Goal: Task Accomplishment & Management: Complete application form

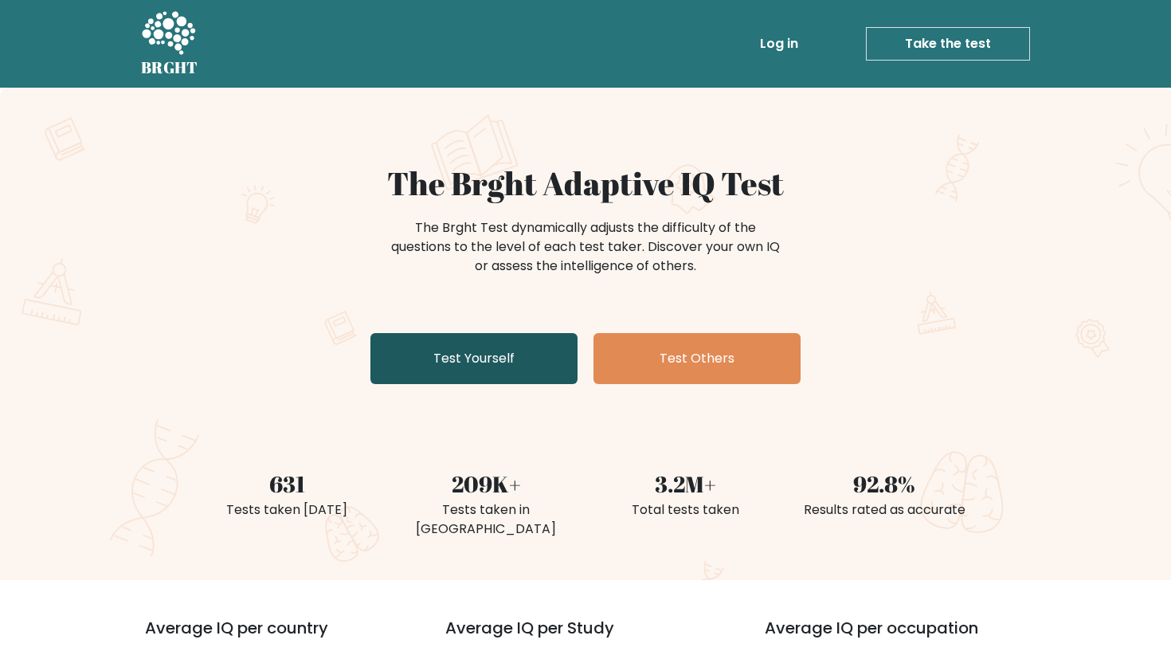
click at [500, 375] on link "Test Yourself" at bounding box center [474, 358] width 207 height 51
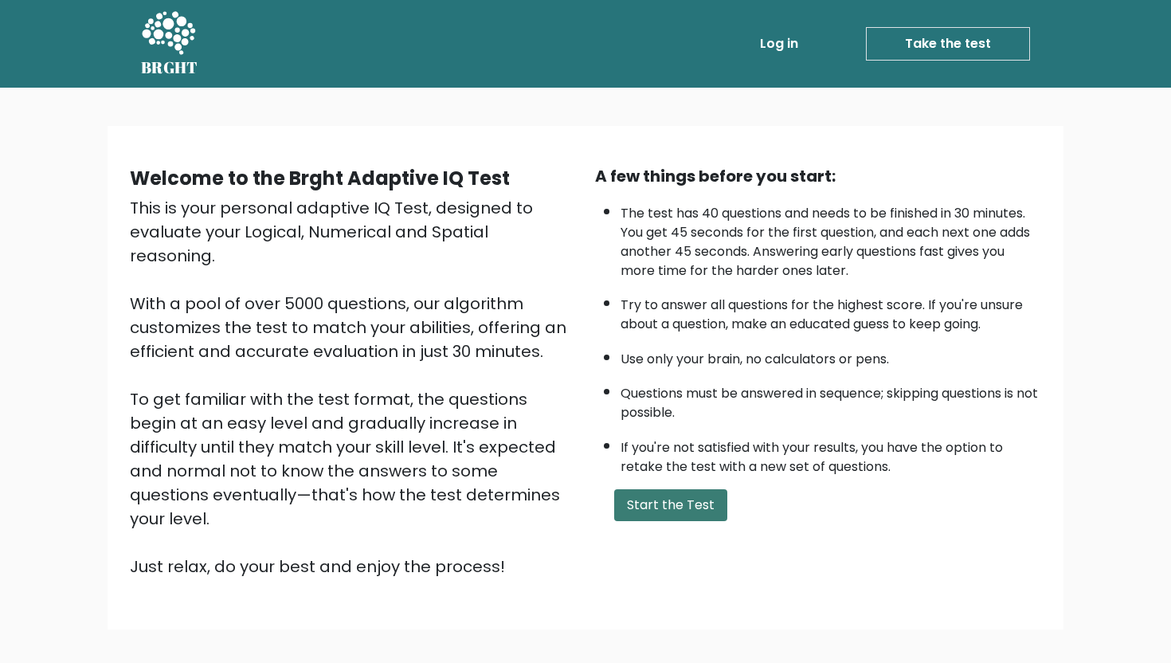
click at [661, 503] on button "Start the Test" at bounding box center [670, 505] width 113 height 32
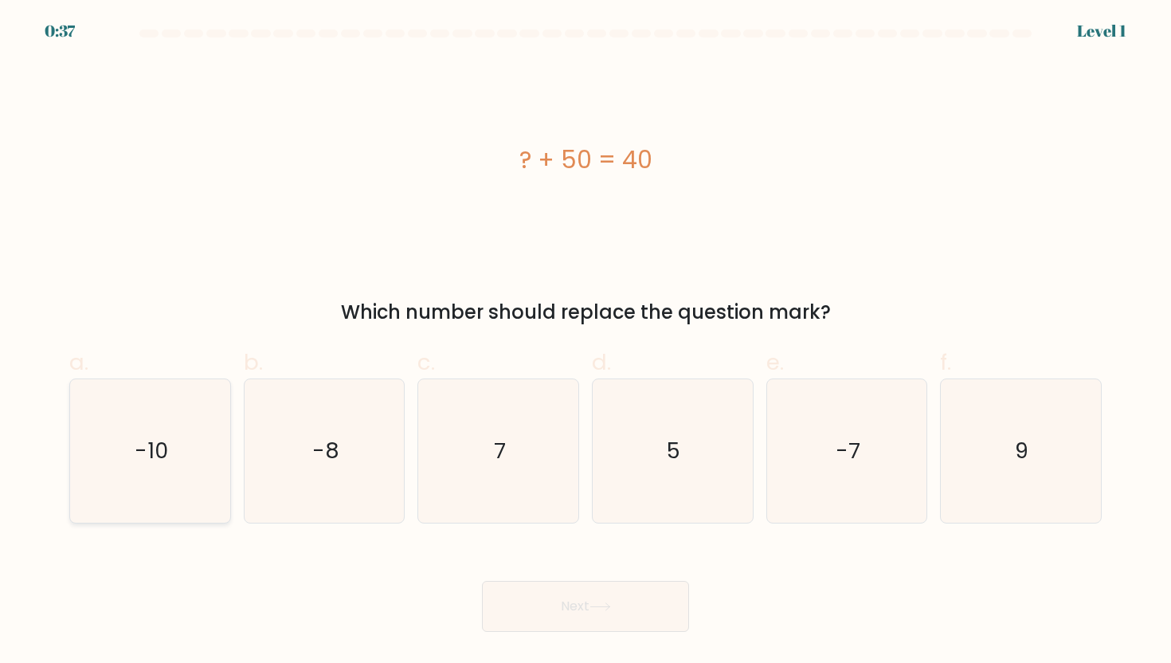
click at [131, 445] on icon "-10" at bounding box center [149, 450] width 143 height 143
click at [586, 342] on input "a. -10" at bounding box center [586, 336] width 1 height 10
radio input "true"
click at [591, 608] on button "Next" at bounding box center [585, 606] width 207 height 51
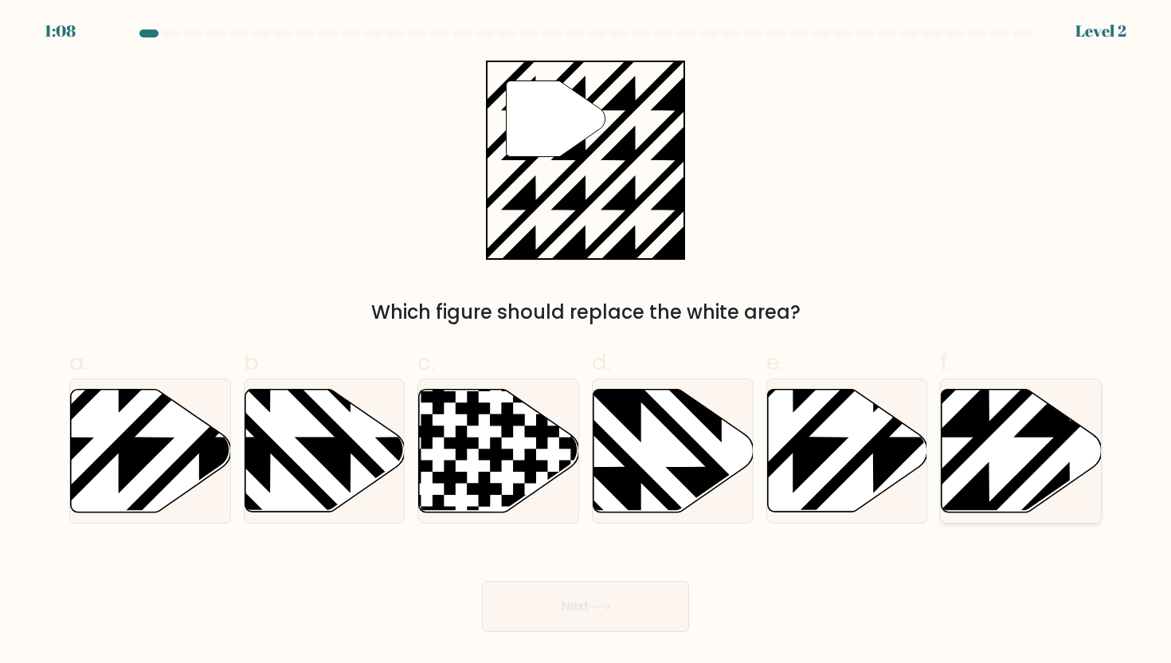
click at [951, 425] on icon at bounding box center [1070, 517] width 323 height 323
click at [586, 342] on input "f." at bounding box center [586, 336] width 1 height 10
radio input "true"
click at [591, 590] on button "Next" at bounding box center [585, 606] width 207 height 51
click at [587, 599] on button "Next" at bounding box center [585, 606] width 207 height 51
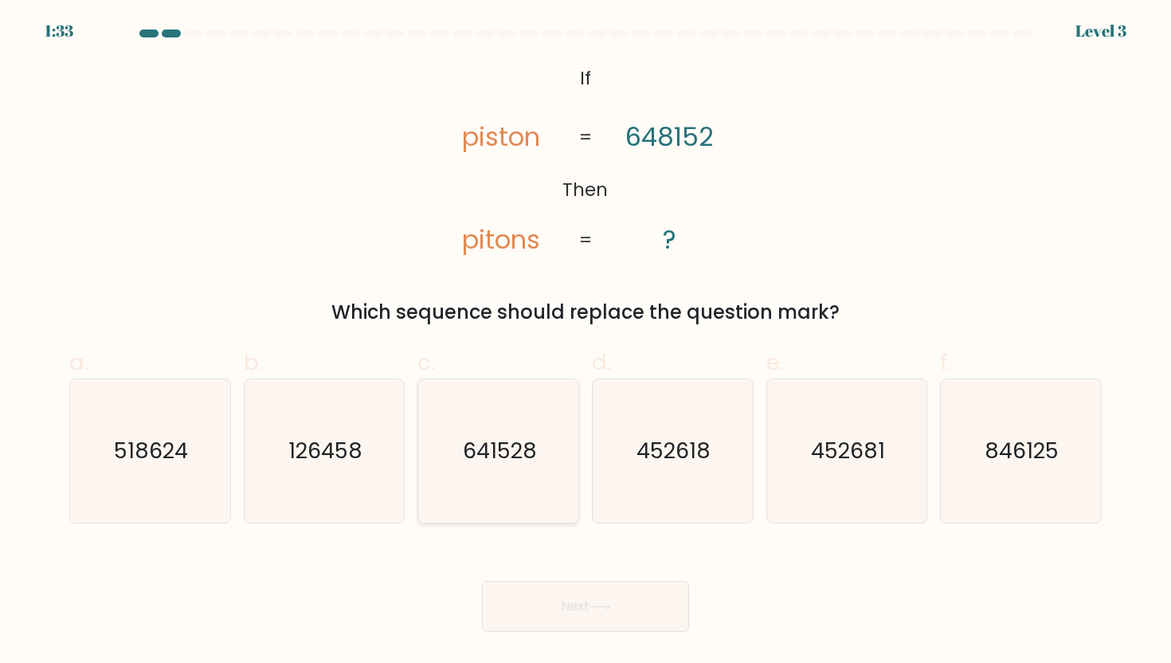
click at [496, 438] on text "641528" at bounding box center [500, 450] width 74 height 29
click at [586, 342] on input "c. 641528" at bounding box center [586, 336] width 1 height 10
radio input "true"
click at [638, 620] on button "Next" at bounding box center [585, 606] width 207 height 51
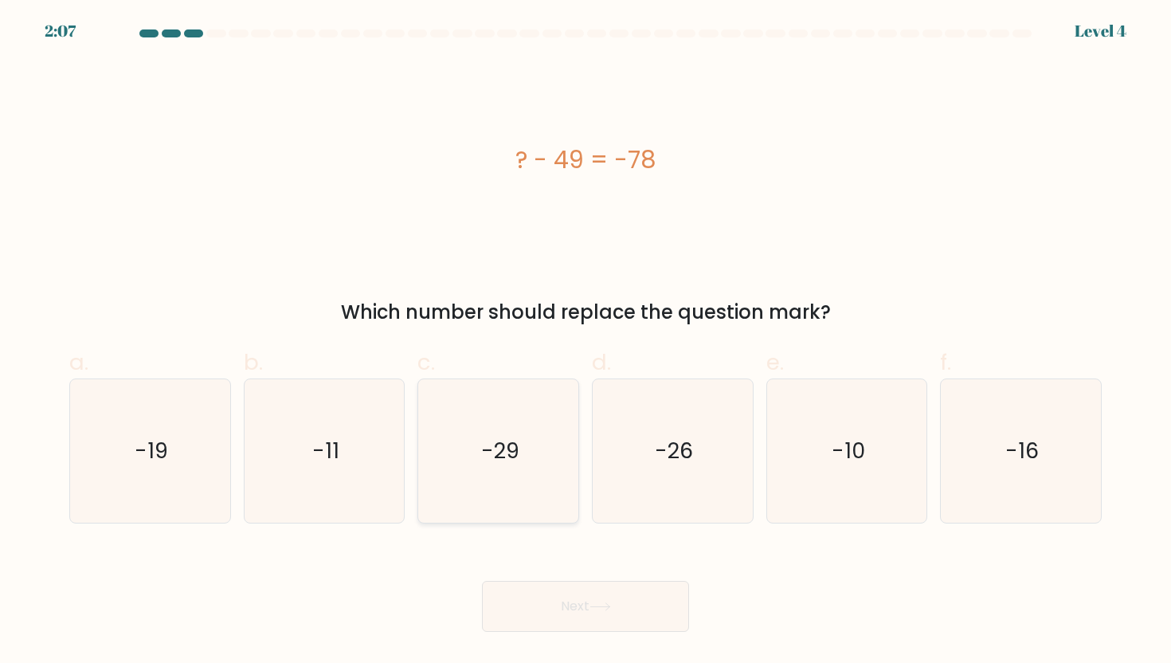
click at [526, 464] on icon "-29" at bounding box center [498, 450] width 143 height 143
click at [586, 342] on input "c. -29" at bounding box center [586, 336] width 1 height 10
radio input "true"
click at [640, 606] on button "Next" at bounding box center [585, 606] width 207 height 51
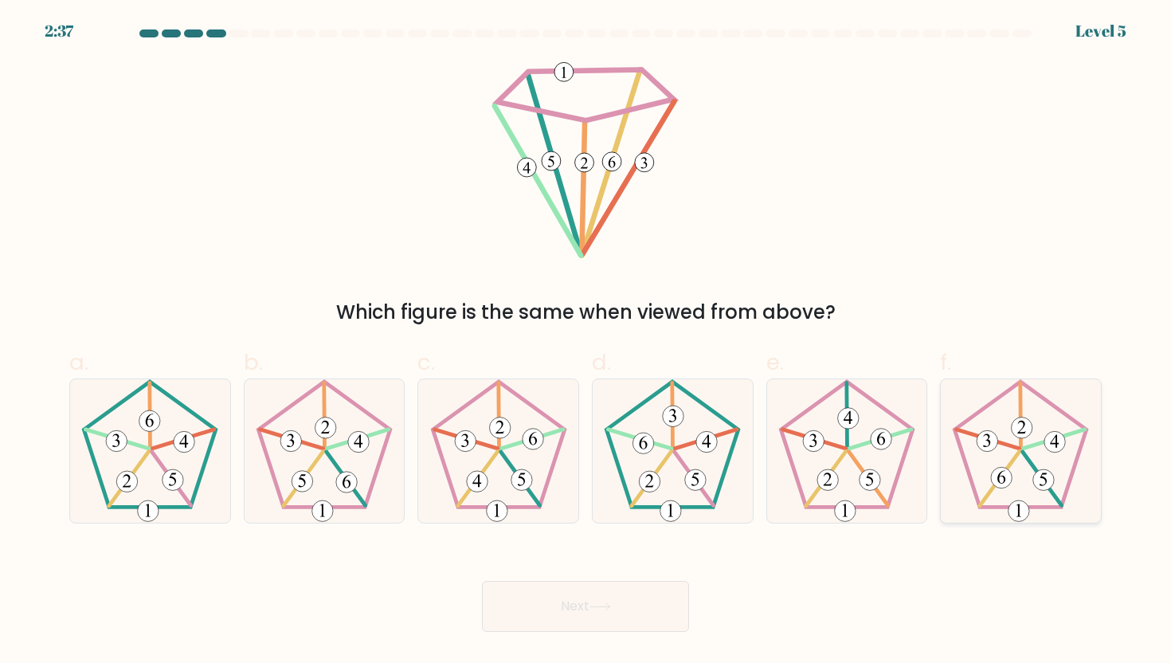
click at [1013, 445] on 250 at bounding box center [989, 438] width 64 height 19
click at [586, 342] on input "f." at bounding box center [586, 336] width 1 height 10
radio input "true"
click at [597, 612] on button "Next" at bounding box center [585, 606] width 207 height 51
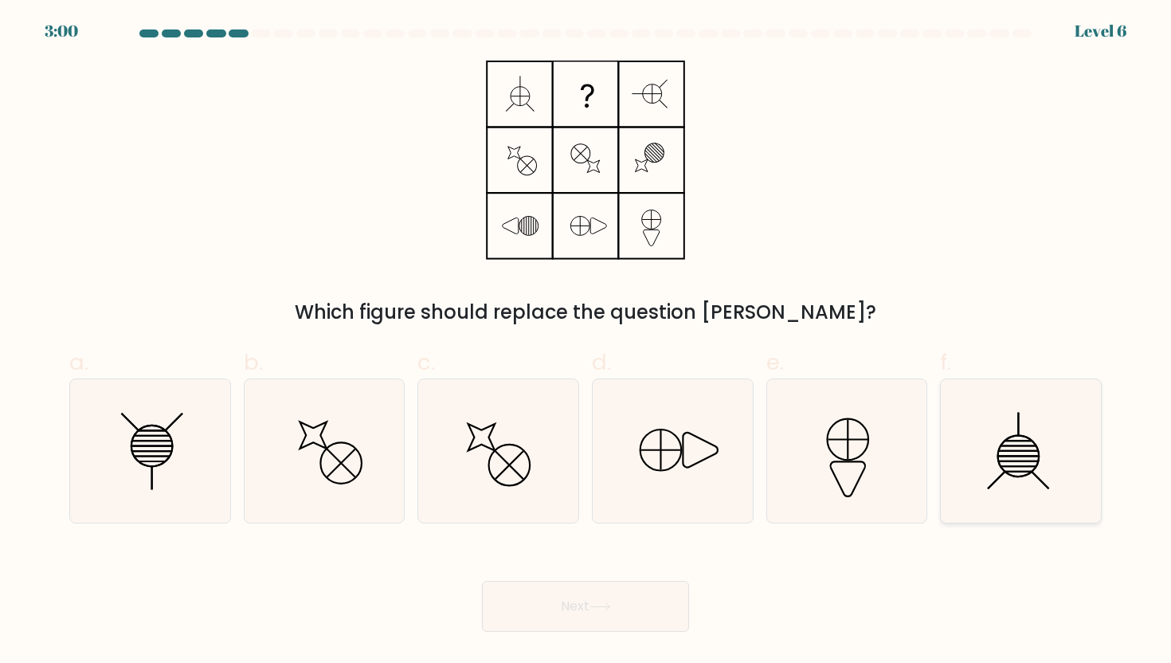
click at [1010, 458] on icon at bounding box center [1020, 450] width 143 height 143
click at [586, 342] on input "f." at bounding box center [586, 336] width 1 height 10
radio input "true"
click at [186, 469] on icon at bounding box center [149, 450] width 143 height 143
click at [586, 342] on input "a." at bounding box center [586, 336] width 1 height 10
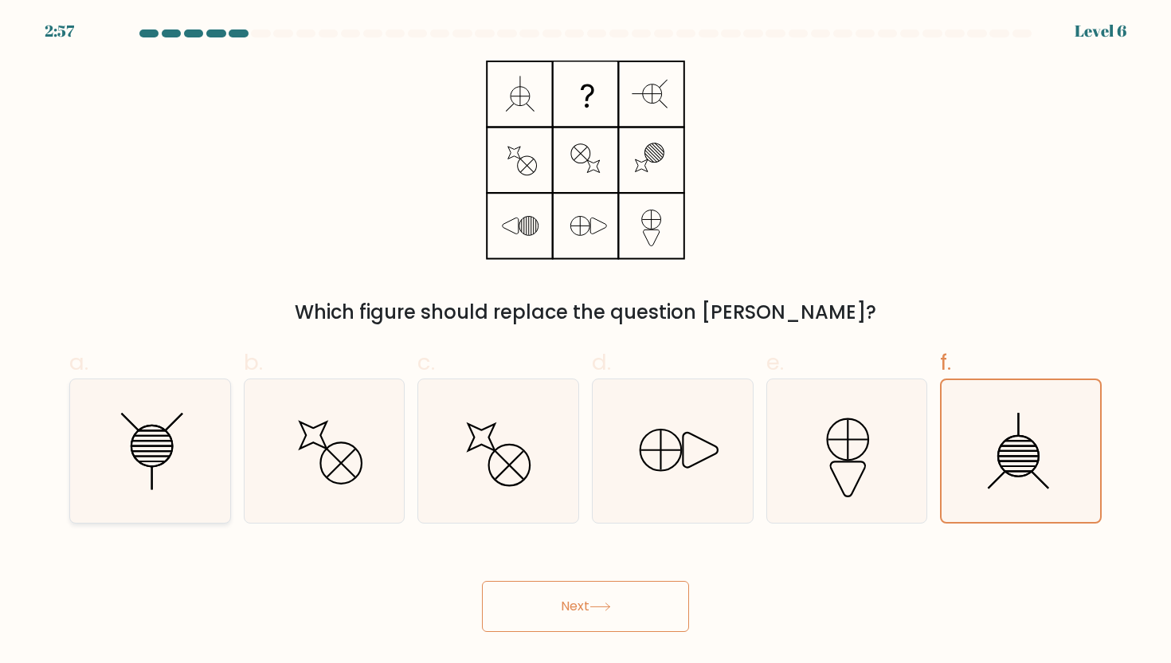
radio input "true"
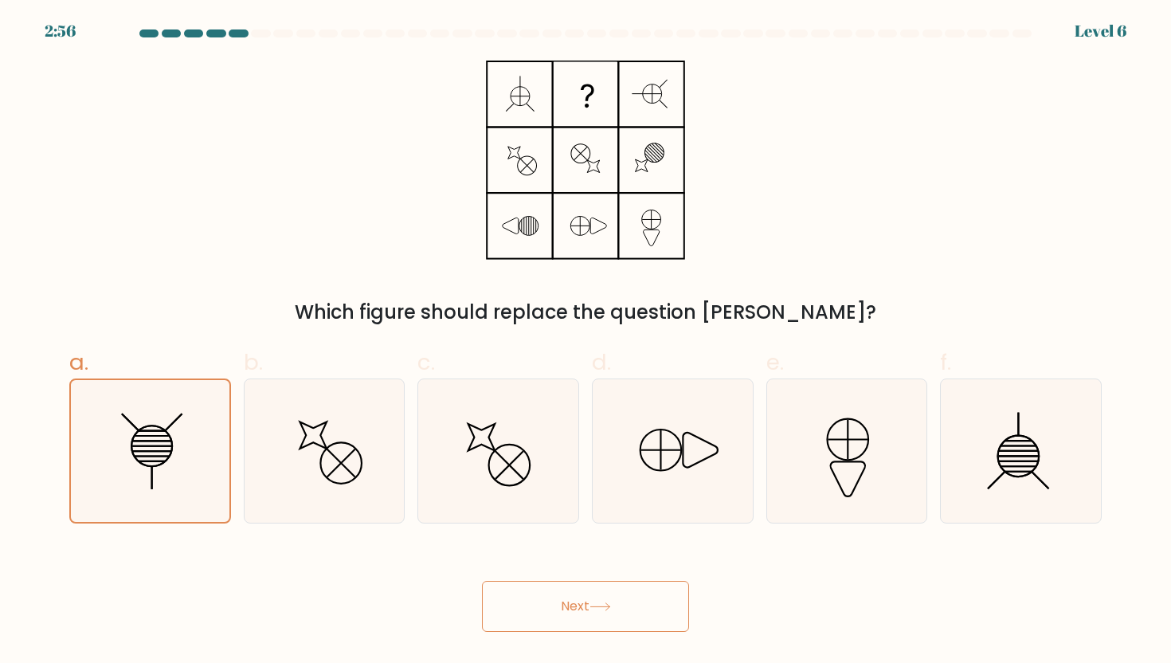
click at [652, 622] on button "Next" at bounding box center [585, 606] width 207 height 51
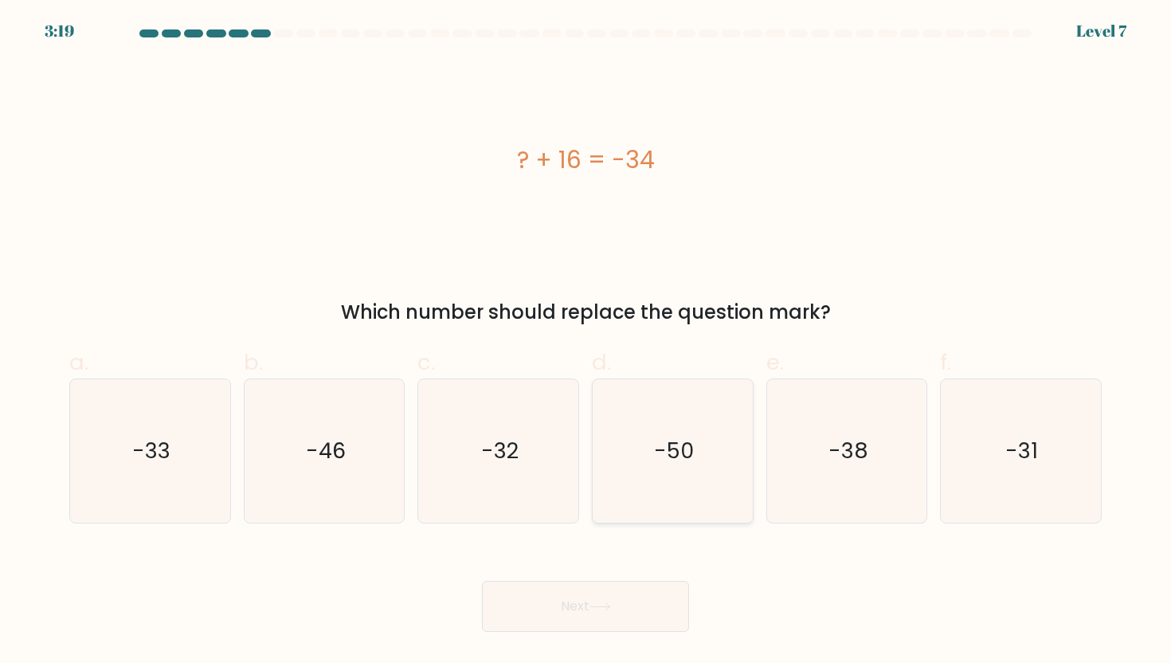
click at [710, 479] on icon "-50" at bounding box center [672, 450] width 143 height 143
click at [586, 342] on input "d. -50" at bounding box center [586, 336] width 1 height 10
radio input "true"
click at [625, 604] on button "Next" at bounding box center [585, 606] width 207 height 51
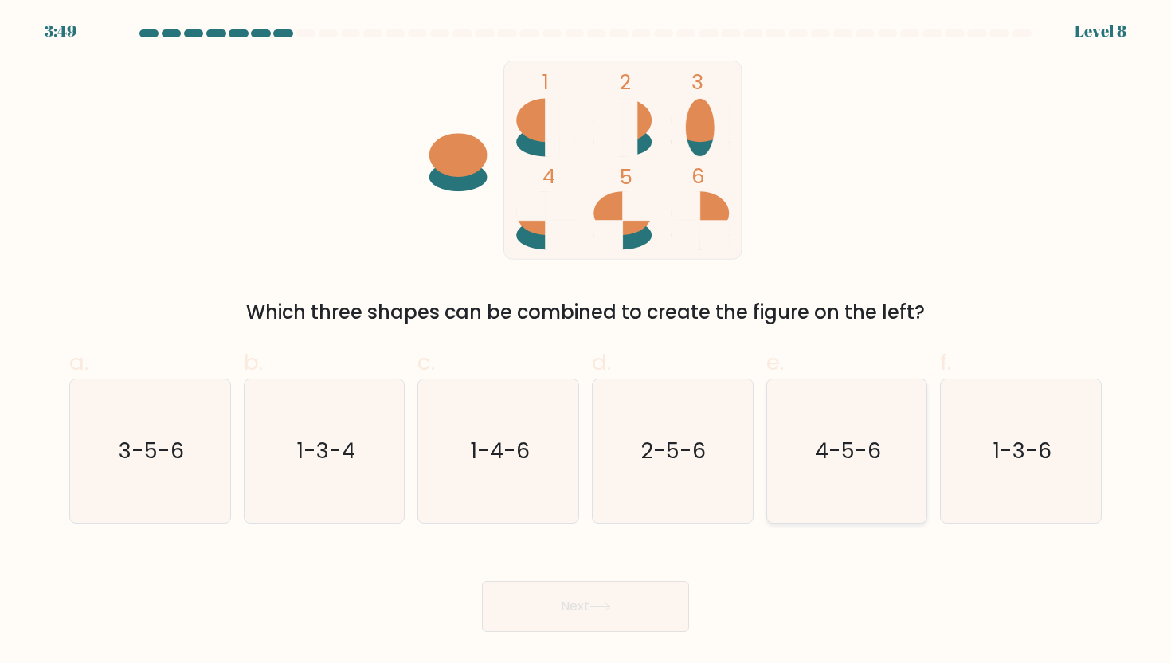
click at [855, 478] on icon "4-5-6" at bounding box center [846, 450] width 143 height 143
click at [586, 342] on input "e. 4-5-6" at bounding box center [586, 336] width 1 height 10
radio input "true"
click at [622, 606] on button "Next" at bounding box center [585, 606] width 207 height 51
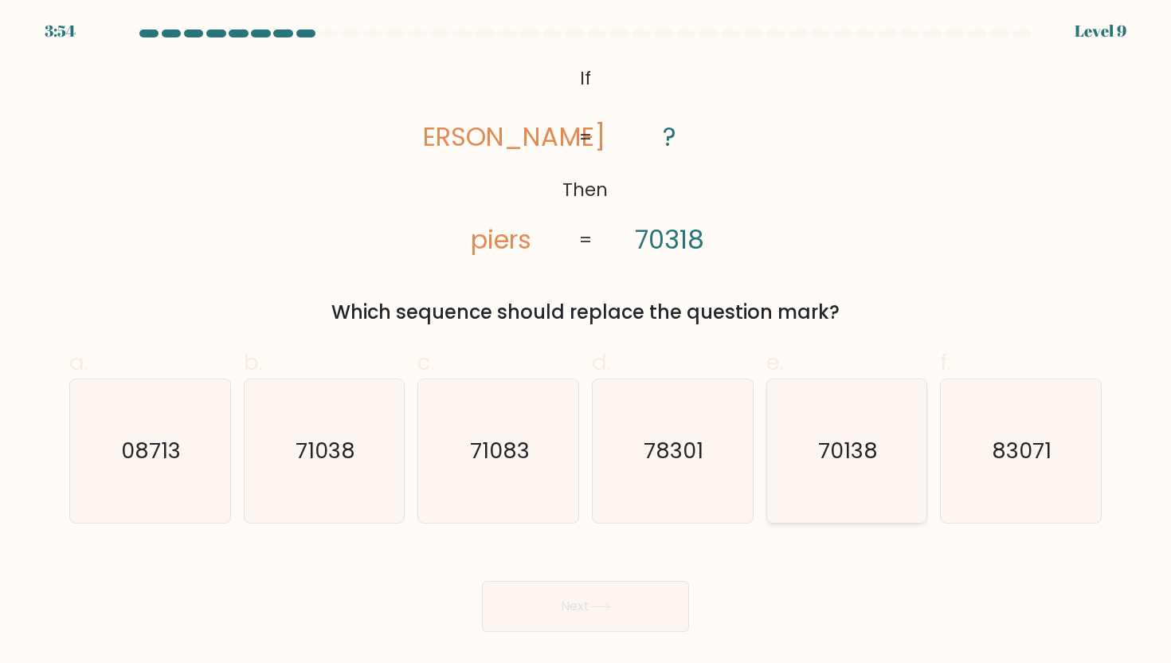
click at [833, 437] on text "70138" at bounding box center [848, 450] width 60 height 29
click at [586, 342] on input "e. 70138" at bounding box center [586, 336] width 1 height 10
radio input "true"
click at [312, 487] on icon "71038" at bounding box center [324, 450] width 143 height 143
click at [586, 342] on input "b. 71038" at bounding box center [586, 336] width 1 height 10
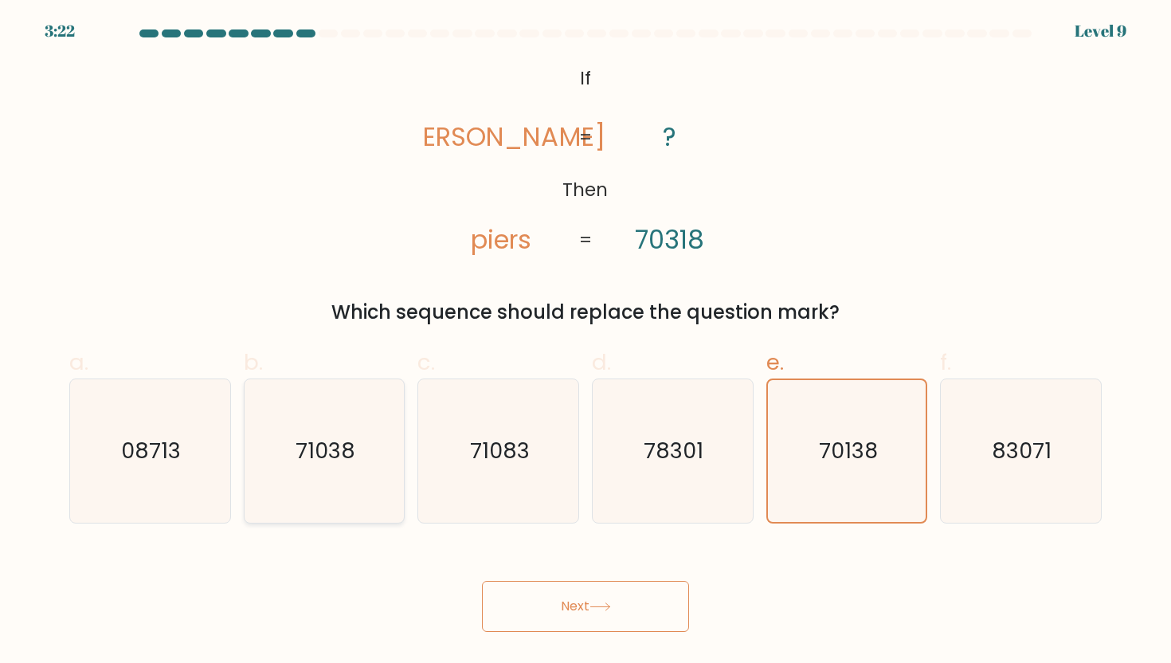
radio input "true"
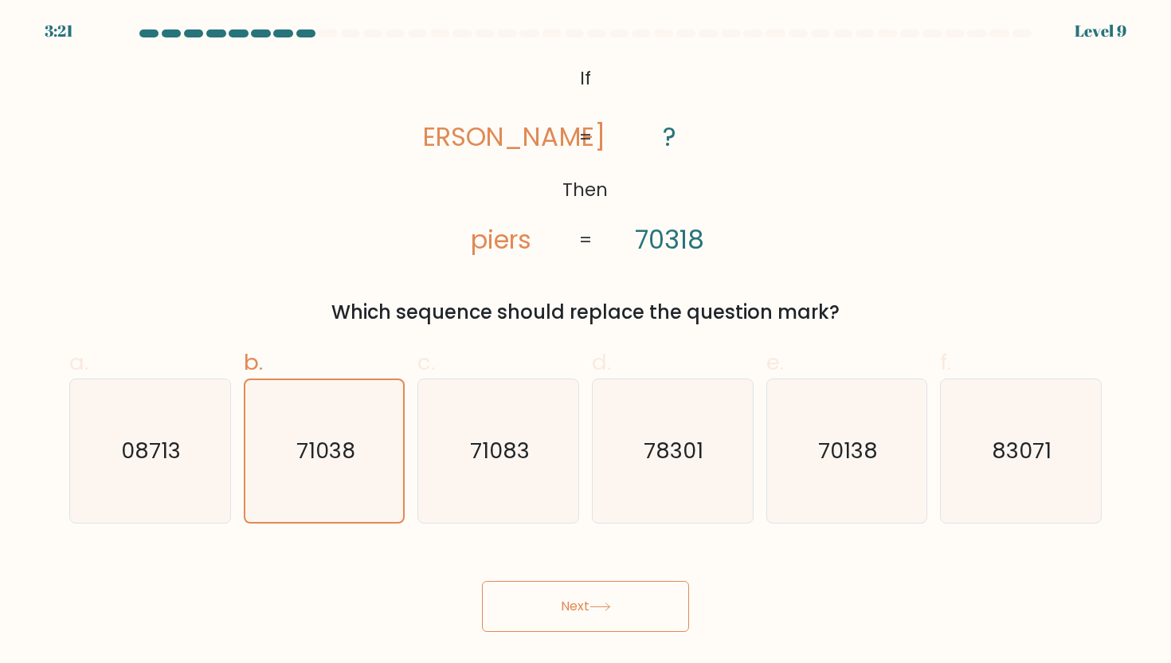
click at [655, 621] on button "Next" at bounding box center [585, 606] width 207 height 51
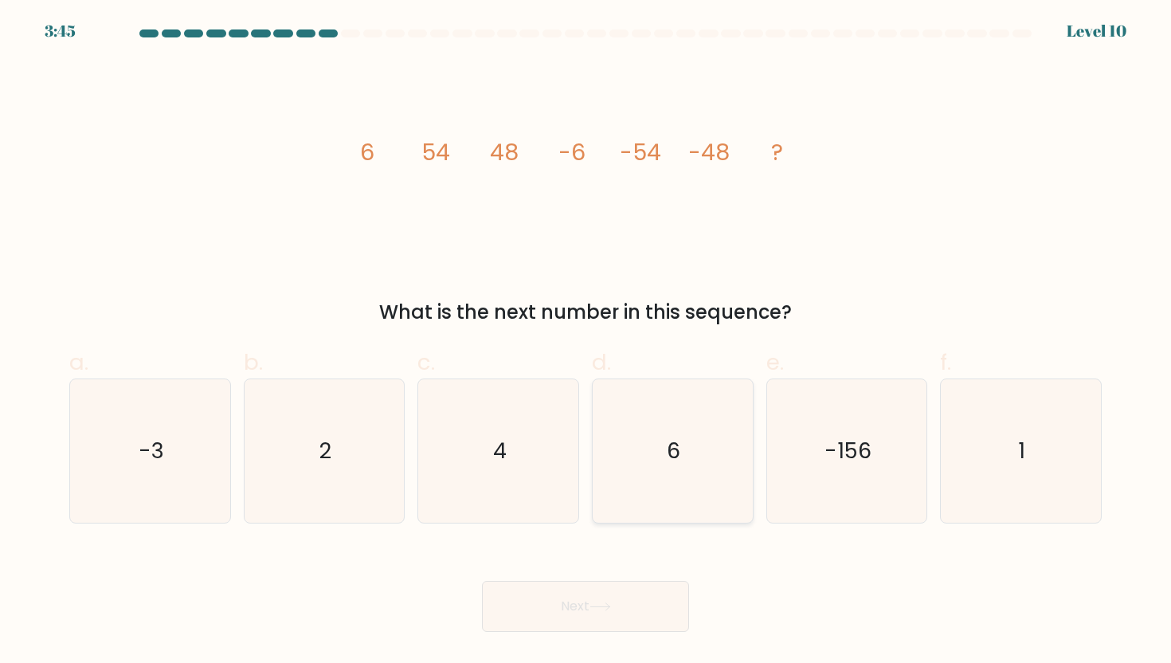
click at [695, 451] on icon "6" at bounding box center [672, 450] width 143 height 143
click at [586, 342] on input "d. 6" at bounding box center [586, 336] width 1 height 10
radio input "true"
click at [633, 604] on button "Next" at bounding box center [585, 606] width 207 height 51
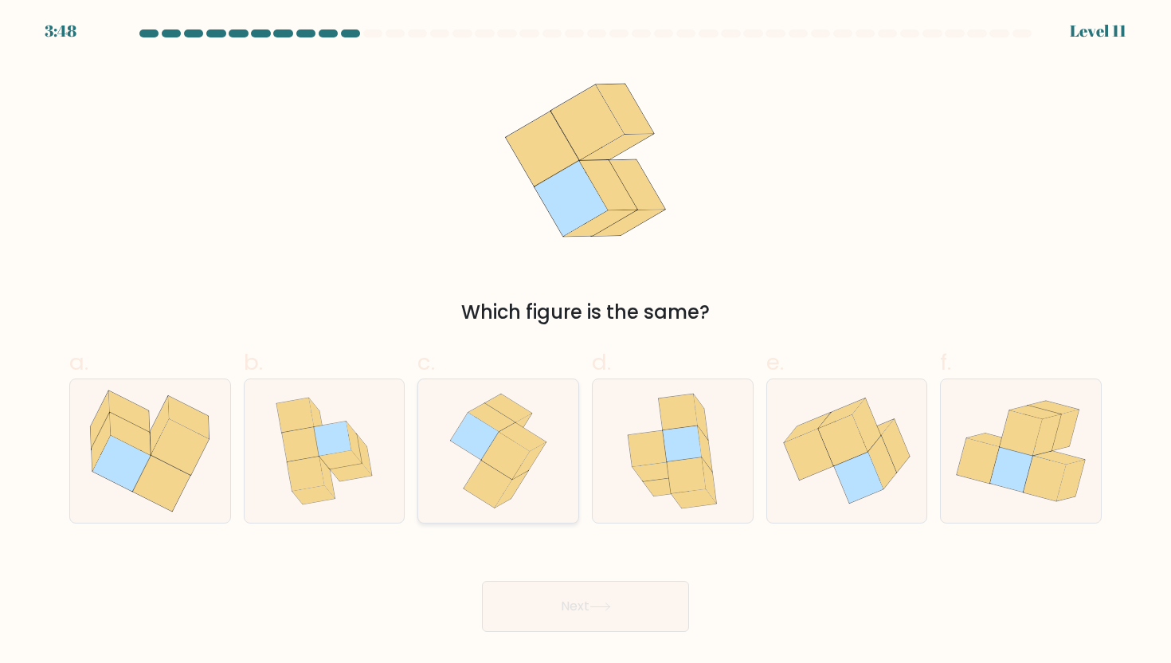
click at [488, 453] on icon at bounding box center [505, 456] width 49 height 47
click at [586, 342] on input "c." at bounding box center [586, 336] width 1 height 10
radio input "true"
click at [602, 601] on button "Next" at bounding box center [585, 606] width 207 height 51
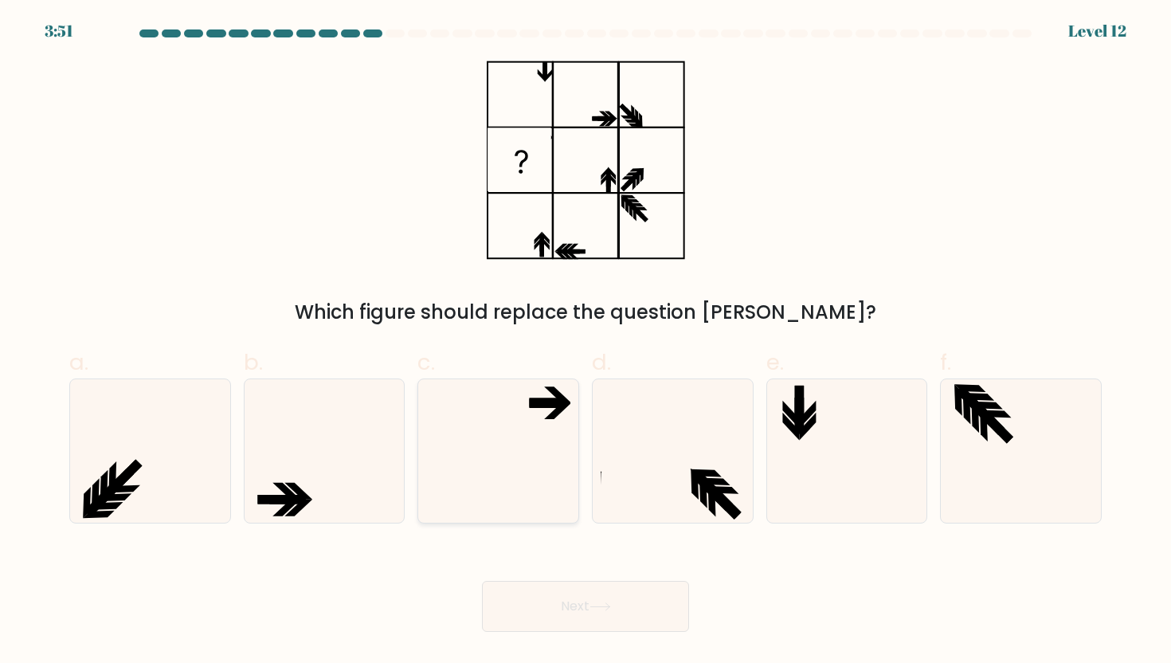
click at [500, 490] on icon at bounding box center [498, 450] width 143 height 143
click at [586, 342] on input "c." at bounding box center [586, 336] width 1 height 10
radio input "true"
click at [616, 606] on button "Next" at bounding box center [585, 606] width 207 height 51
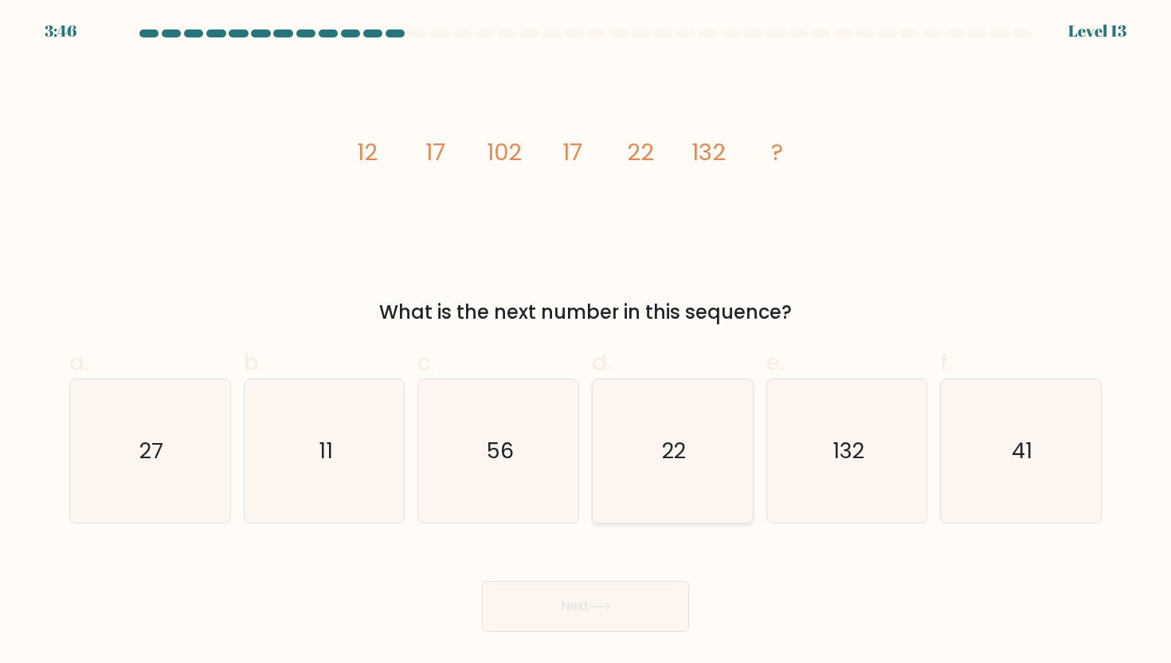
click at [693, 464] on icon "22" at bounding box center [672, 450] width 143 height 143
click at [586, 342] on input "d. 22" at bounding box center [586, 336] width 1 height 10
radio input "true"
click at [621, 604] on button "Next" at bounding box center [585, 606] width 207 height 51
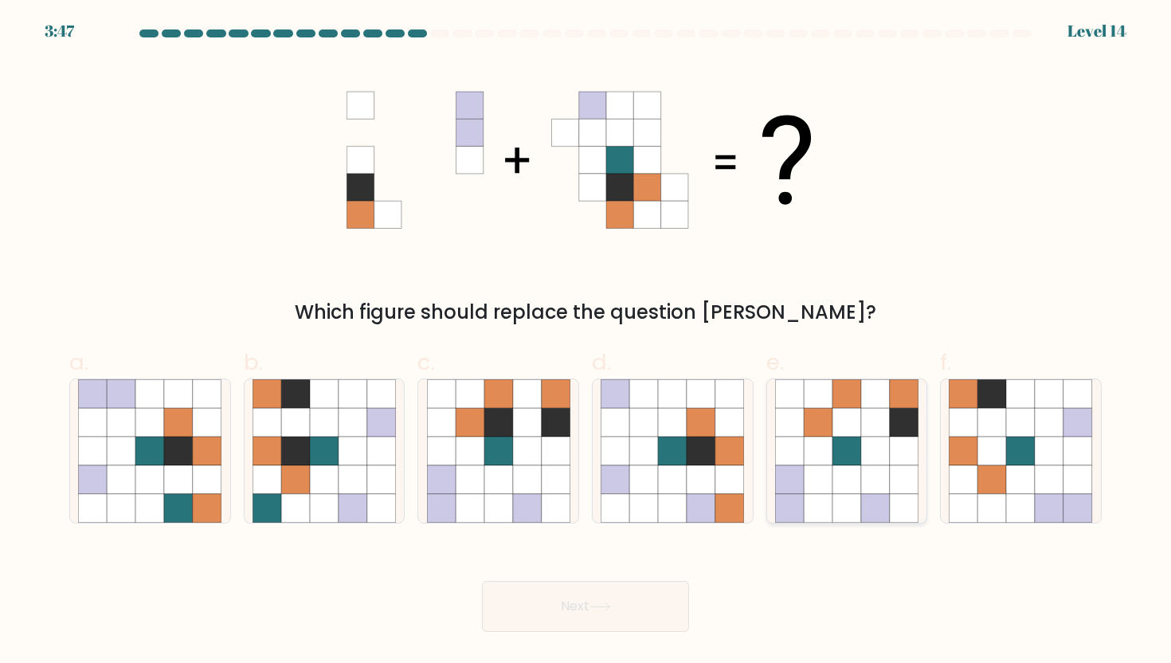
click at [852, 442] on icon at bounding box center [847, 451] width 29 height 29
click at [586, 342] on input "e." at bounding box center [586, 336] width 1 height 10
radio input "true"
click at [632, 603] on button "Next" at bounding box center [585, 606] width 207 height 51
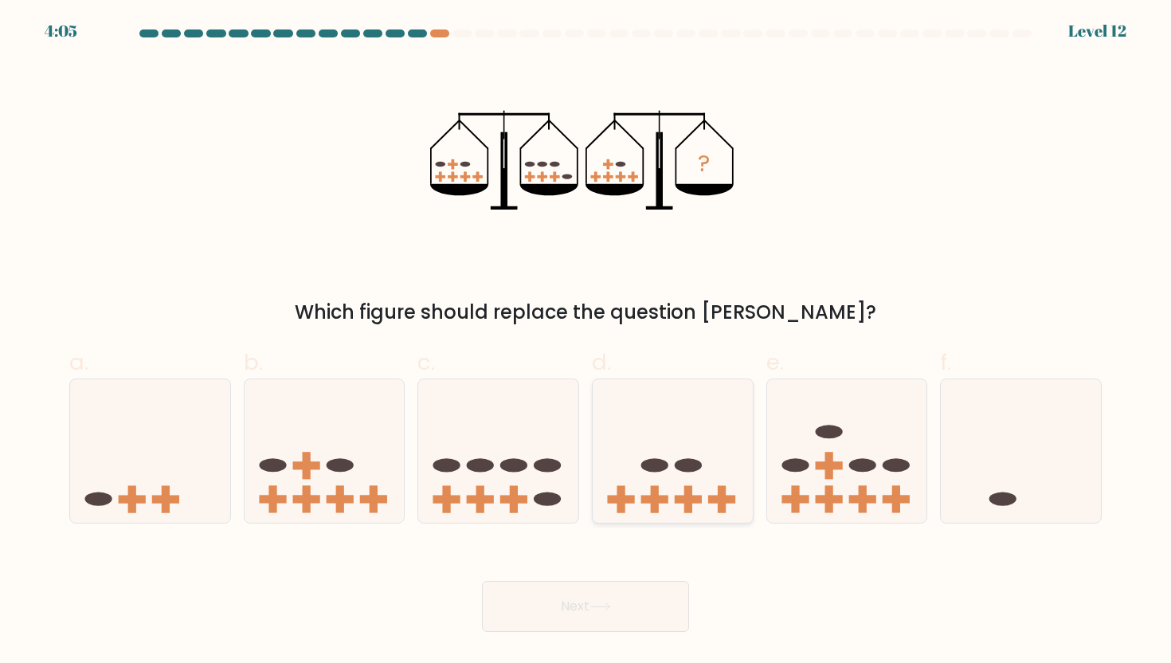
click at [720, 480] on icon at bounding box center [673, 451] width 160 height 132
click at [586, 342] on input "d." at bounding box center [586, 336] width 1 height 10
radio input "true"
click at [651, 615] on button "Next" at bounding box center [585, 606] width 207 height 51
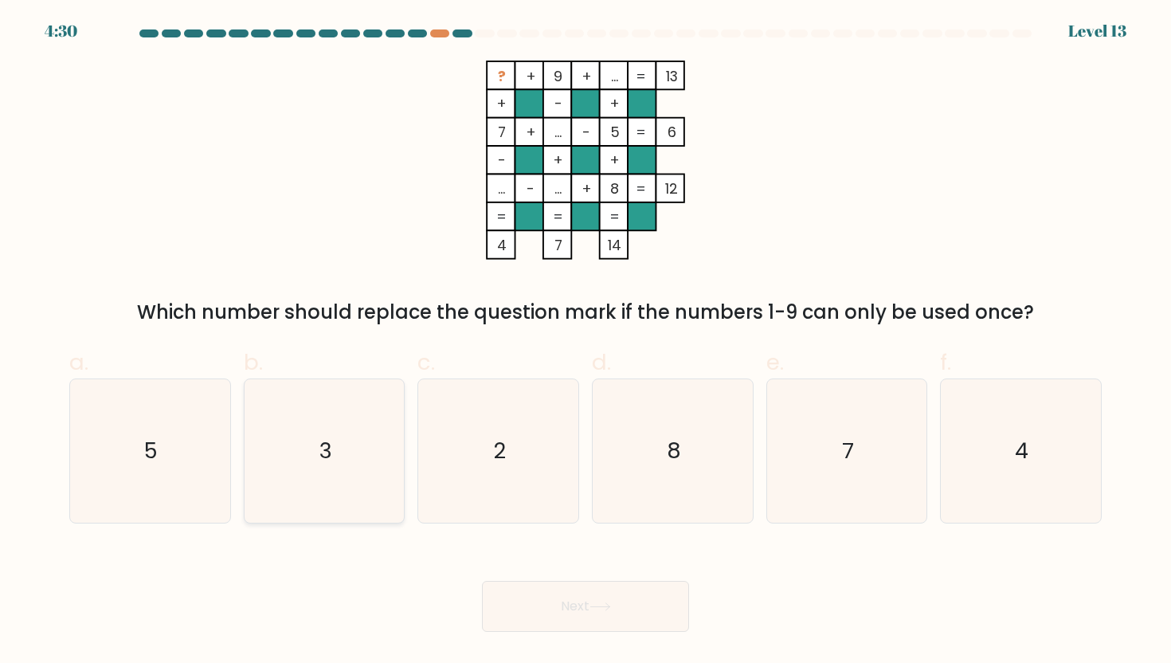
click at [312, 461] on icon "3" at bounding box center [324, 450] width 143 height 143
click at [586, 342] on input "b. 3" at bounding box center [586, 336] width 1 height 10
radio input "true"
click at [609, 607] on icon at bounding box center [599, 606] width 19 height 7
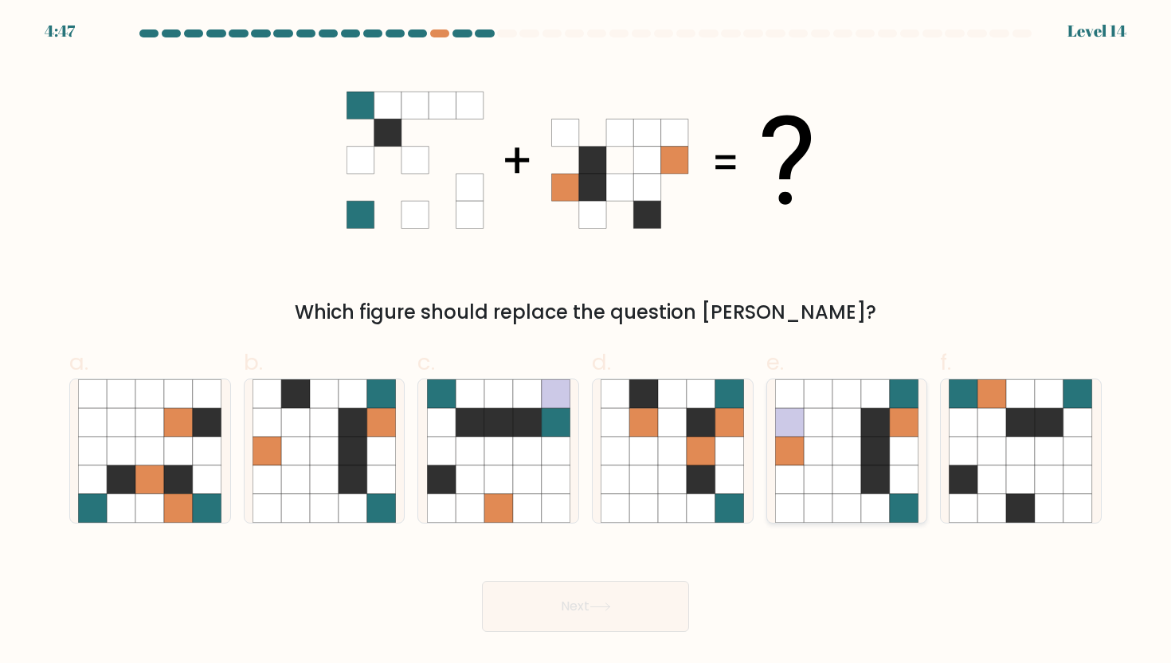
click at [848, 492] on icon at bounding box center [847, 479] width 29 height 29
click at [586, 342] on input "e." at bounding box center [586, 336] width 1 height 10
radio input "true"
click at [328, 498] on icon at bounding box center [324, 508] width 29 height 29
click at [586, 342] on input "b." at bounding box center [586, 336] width 1 height 10
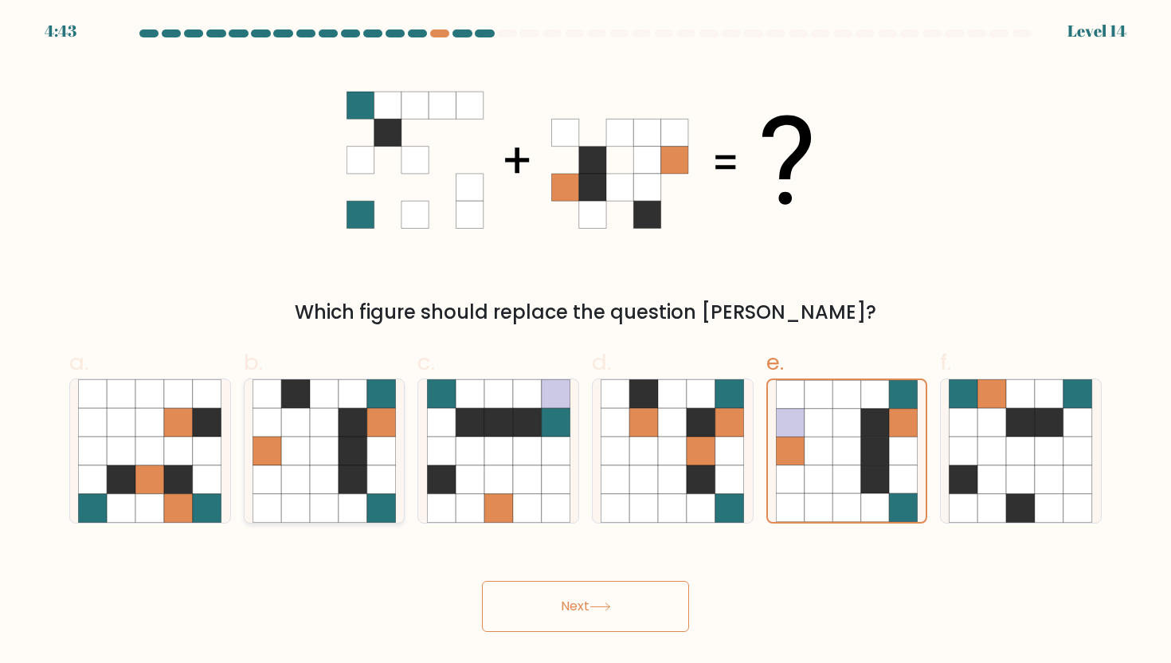
radio input "true"
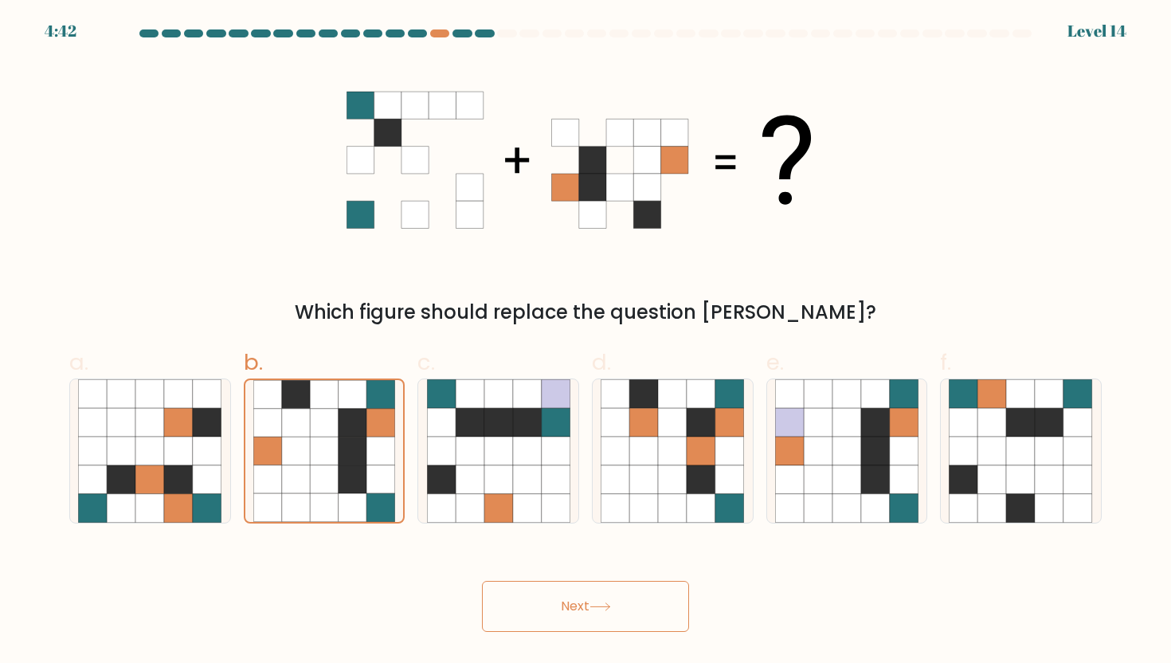
click at [566, 602] on button "Next" at bounding box center [585, 606] width 207 height 51
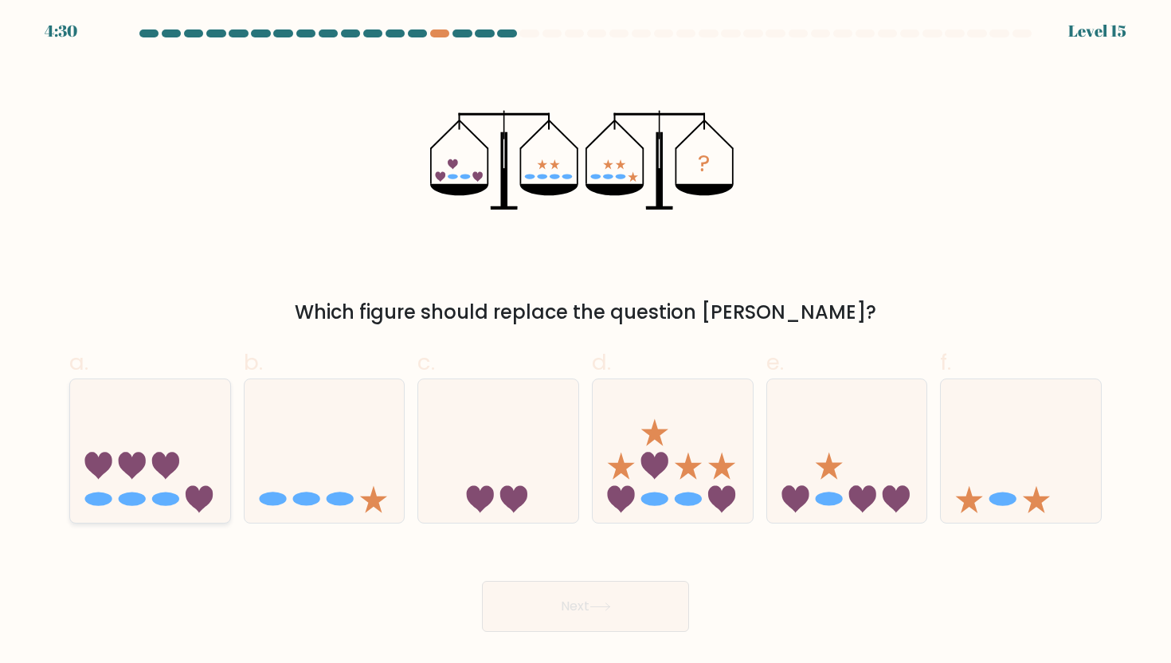
click at [195, 463] on icon at bounding box center [150, 451] width 160 height 132
click at [586, 342] on input "a." at bounding box center [586, 336] width 1 height 10
radio input "true"
click at [676, 609] on button "Next" at bounding box center [585, 606] width 207 height 51
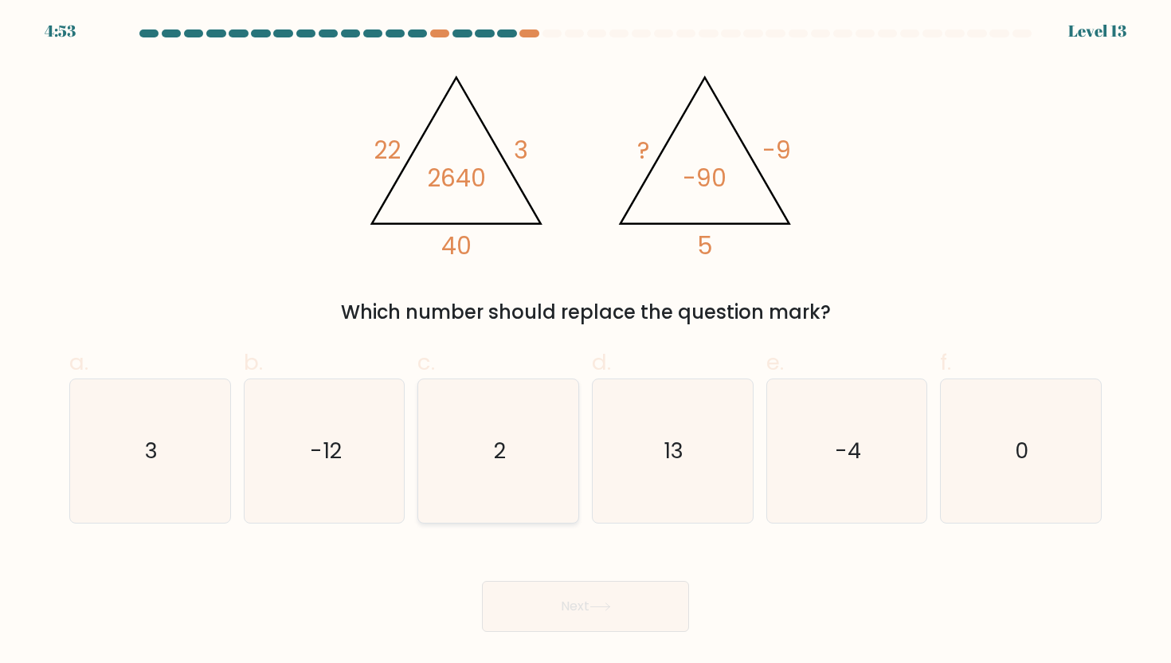
click at [535, 517] on icon "2" at bounding box center [498, 450] width 143 height 143
click at [586, 342] on input "c. 2" at bounding box center [586, 336] width 1 height 10
radio input "true"
click at [588, 596] on button "Next" at bounding box center [585, 606] width 207 height 51
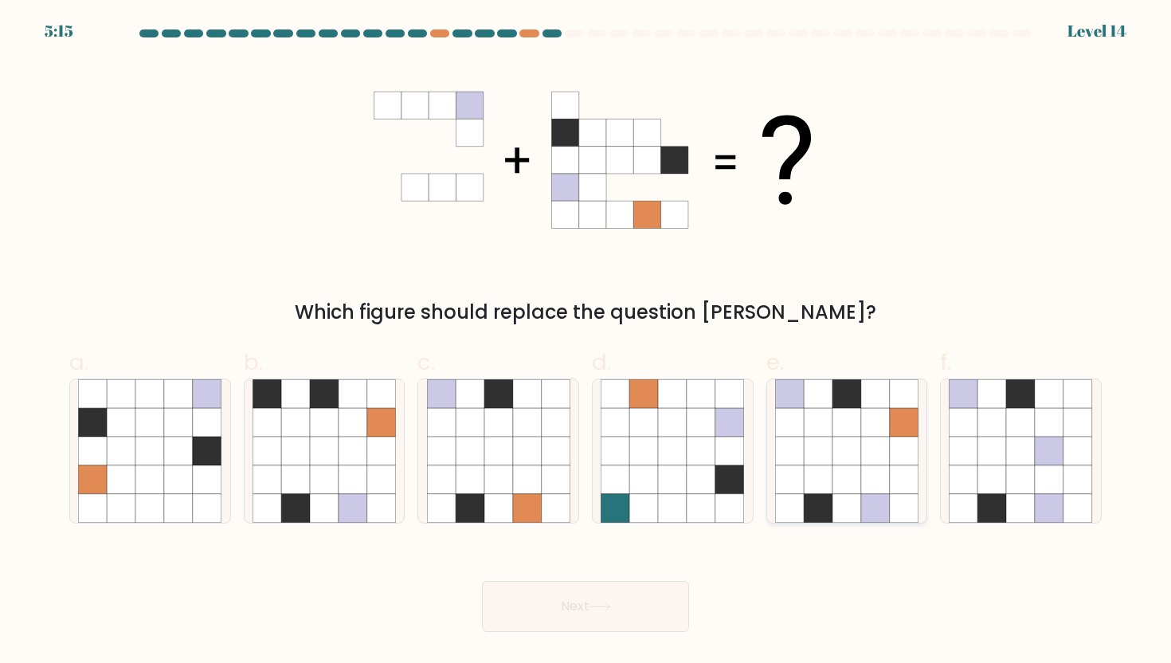
click at [876, 449] on icon at bounding box center [875, 451] width 29 height 29
click at [586, 342] on input "e." at bounding box center [586, 336] width 1 height 10
radio input "true"
click at [521, 612] on button "Next" at bounding box center [585, 606] width 207 height 51
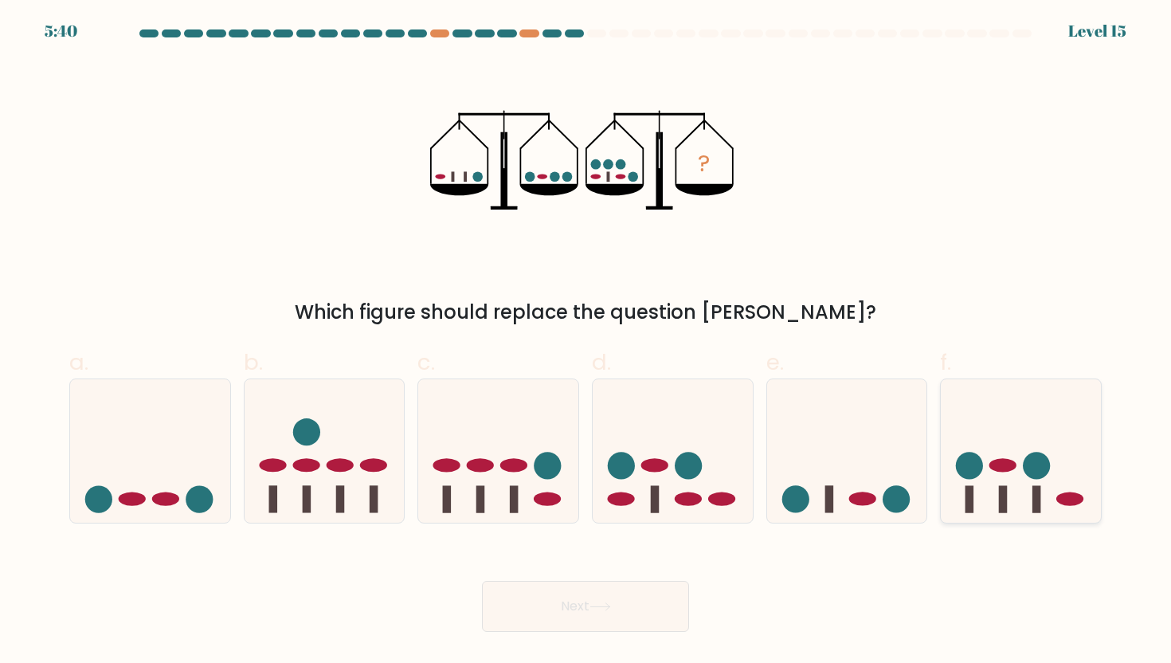
click at [1097, 476] on icon at bounding box center [1021, 451] width 160 height 132
click at [586, 342] on input "f." at bounding box center [586, 336] width 1 height 10
radio input "true"
click at [658, 609] on button "Next" at bounding box center [585, 606] width 207 height 51
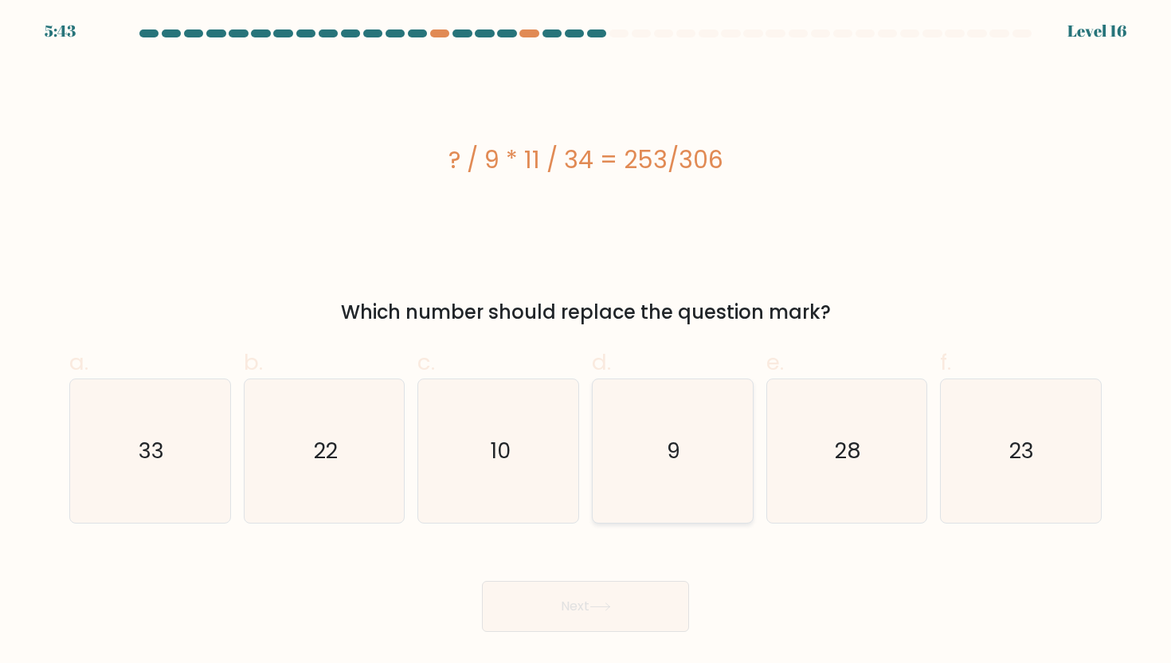
click at [641, 449] on icon "9" at bounding box center [672, 450] width 143 height 143
click at [586, 342] on input "d. 9" at bounding box center [586, 336] width 1 height 10
radio input "true"
click at [590, 600] on button "Next" at bounding box center [585, 606] width 207 height 51
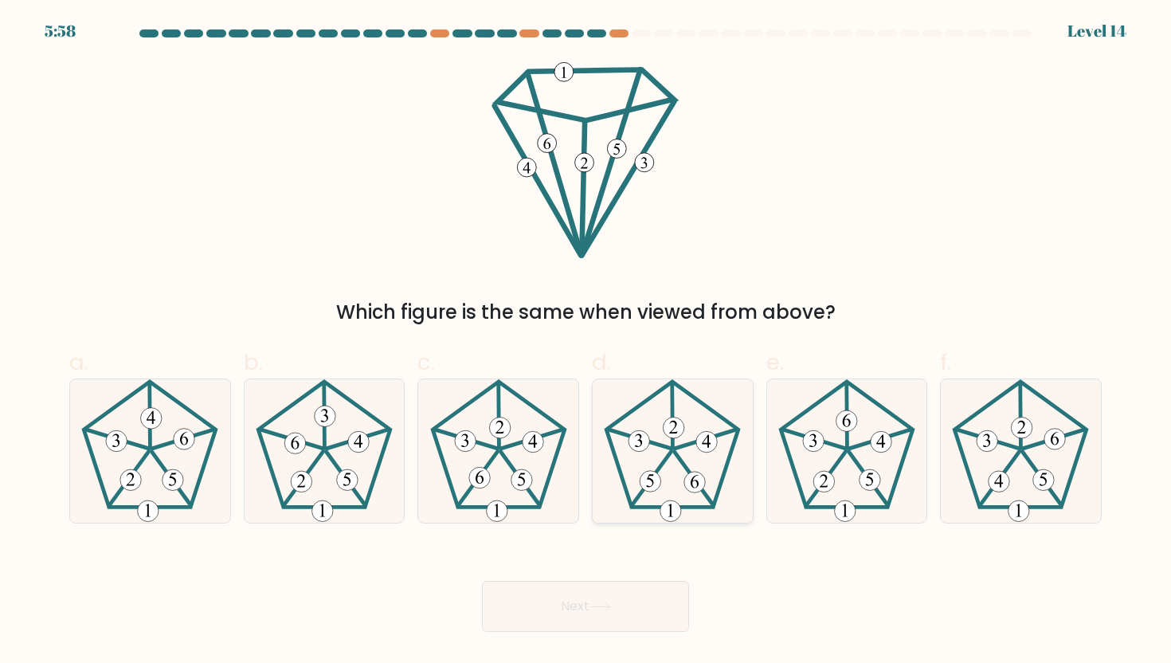
click at [661, 496] on icon at bounding box center [672, 450] width 143 height 143
click at [586, 342] on input "d." at bounding box center [586, 336] width 1 height 10
radio input "true"
click at [627, 606] on button "Next" at bounding box center [585, 606] width 207 height 51
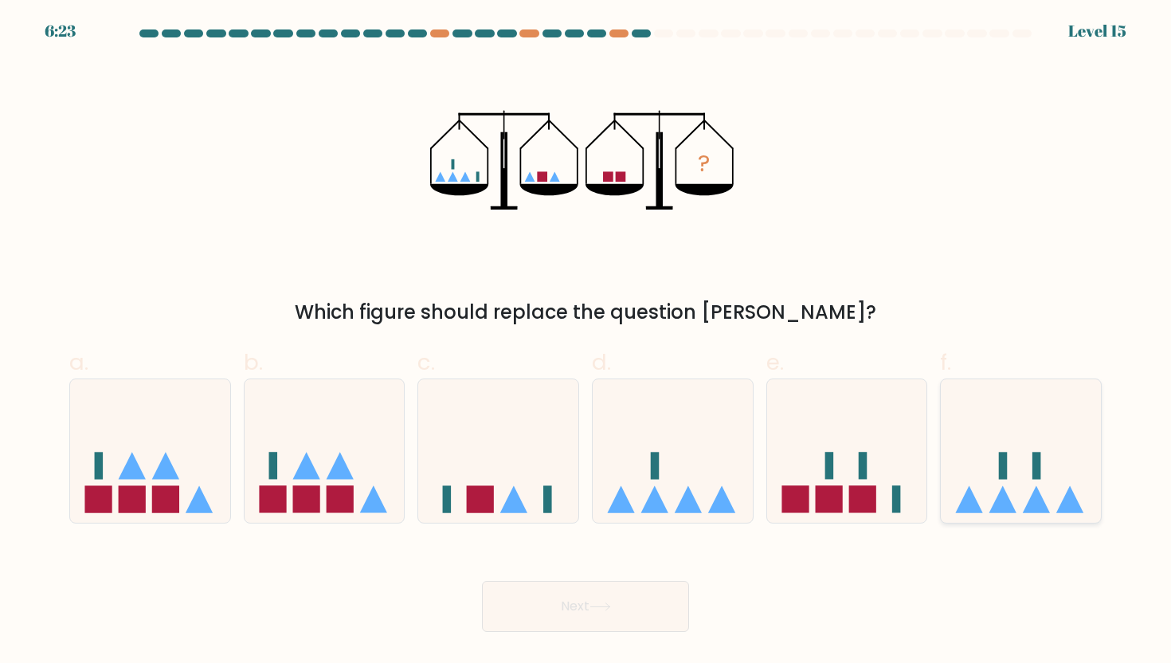
click at [990, 437] on icon at bounding box center [1021, 451] width 160 height 132
click at [586, 342] on input "f." at bounding box center [586, 336] width 1 height 10
radio input "true"
click at [533, 604] on button "Next" at bounding box center [585, 606] width 207 height 51
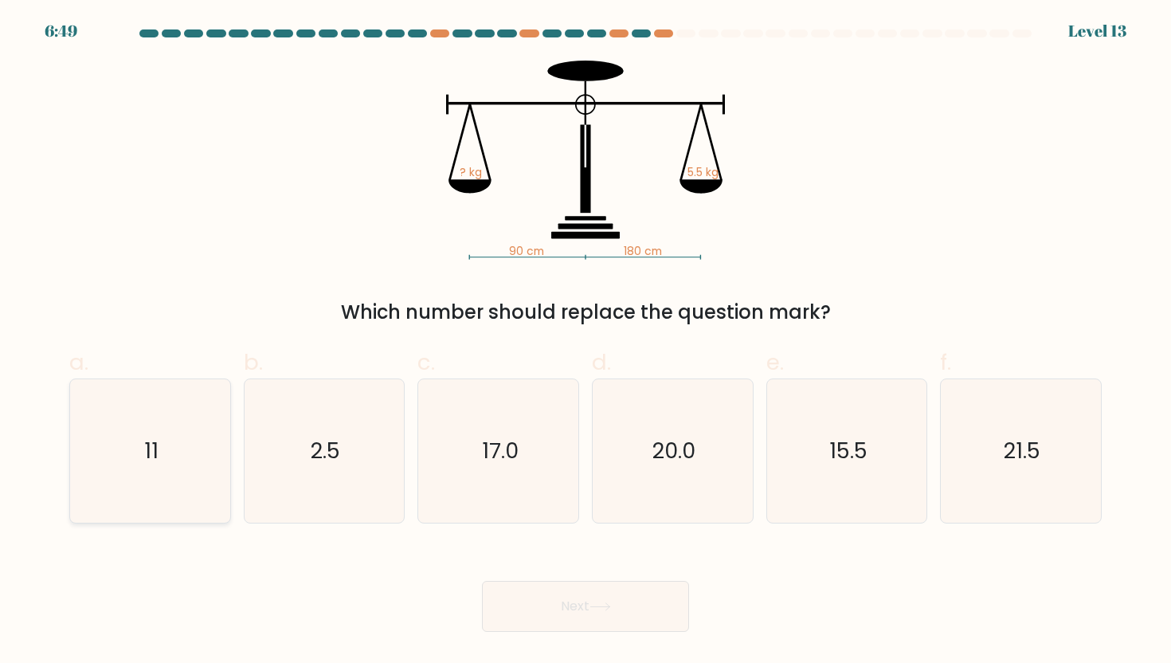
click at [125, 468] on icon "11" at bounding box center [149, 450] width 143 height 143
click at [586, 342] on input "a. 11" at bounding box center [586, 336] width 1 height 10
radio input "true"
click at [616, 601] on button "Next" at bounding box center [585, 606] width 207 height 51
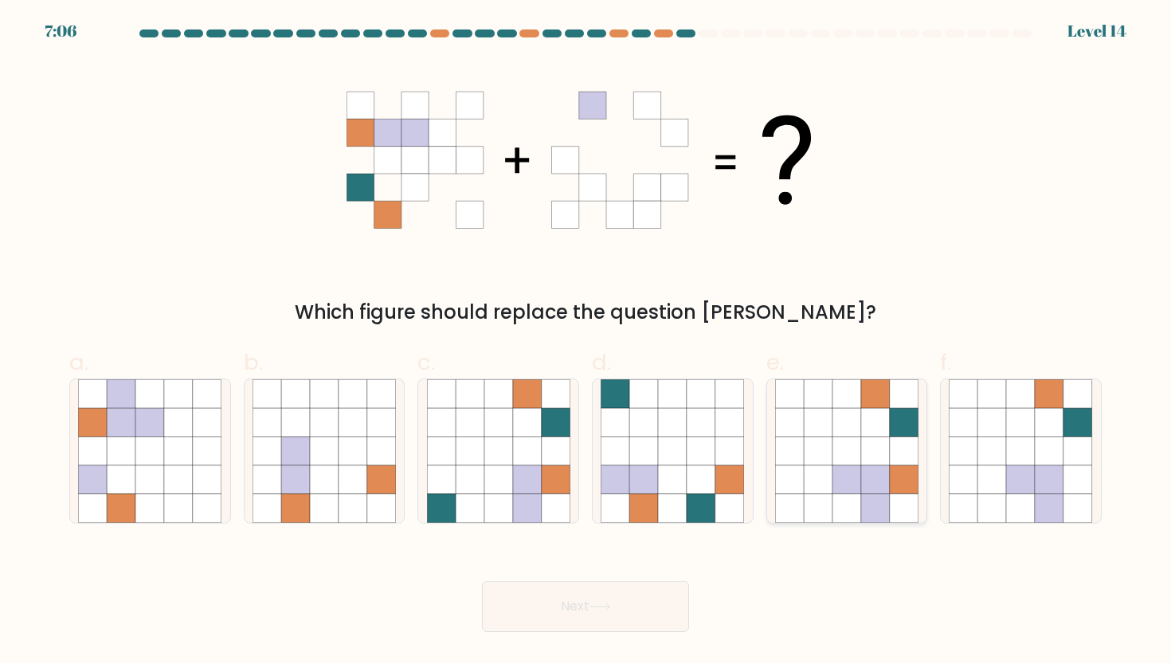
click at [893, 490] on icon at bounding box center [904, 479] width 29 height 29
click at [586, 342] on input "e." at bounding box center [586, 336] width 1 height 10
radio input "true"
click at [593, 608] on button "Next" at bounding box center [585, 606] width 207 height 51
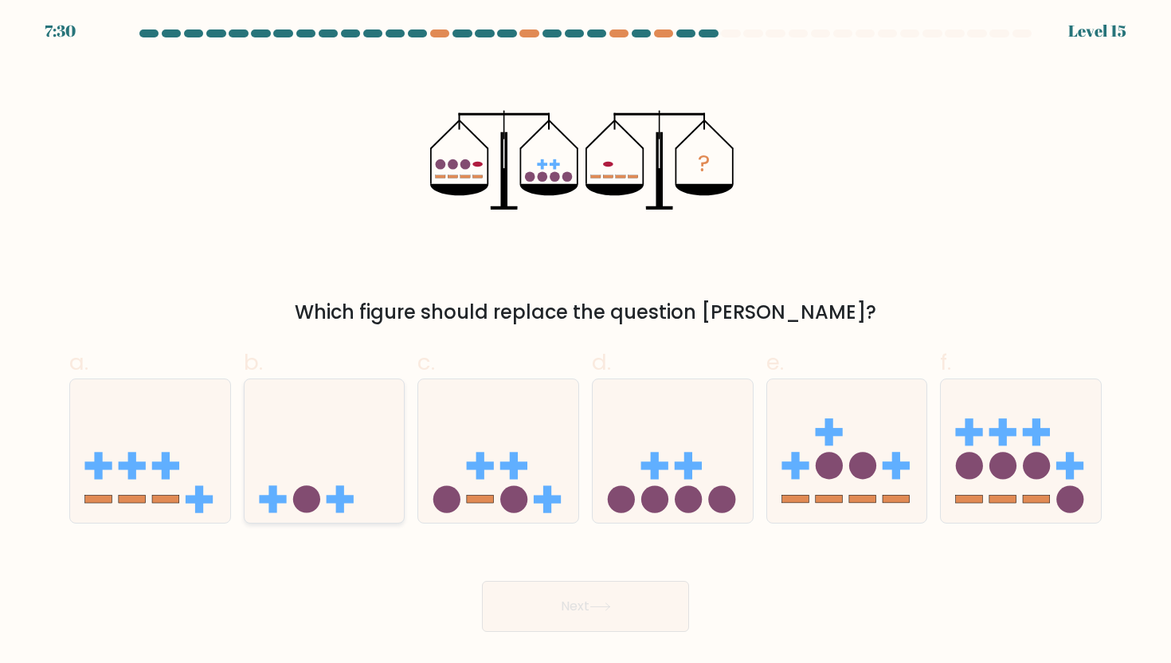
click at [313, 457] on icon at bounding box center [325, 451] width 160 height 132
click at [586, 342] on input "b." at bounding box center [586, 336] width 1 height 10
radio input "true"
click at [617, 614] on button "Next" at bounding box center [585, 606] width 207 height 51
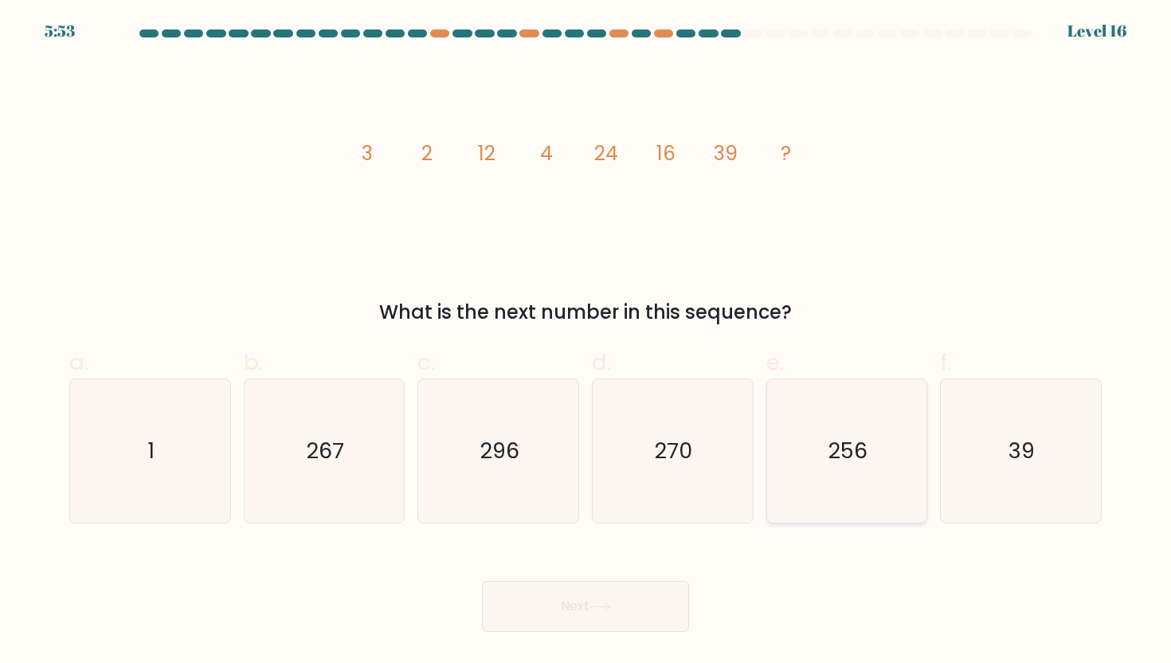
click at [871, 433] on icon "256" at bounding box center [846, 450] width 143 height 143
click at [586, 342] on input "e. 256" at bounding box center [586, 336] width 1 height 10
radio input "true"
click at [564, 595] on button "Next" at bounding box center [585, 606] width 207 height 51
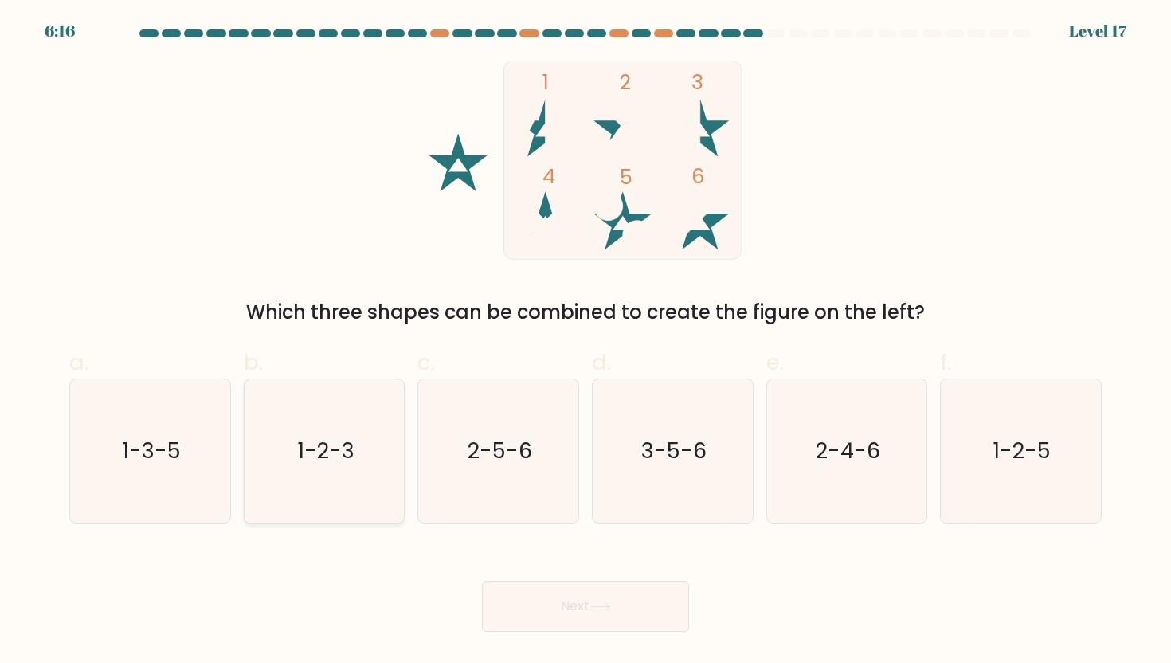
click at [323, 449] on text "1-2-3" at bounding box center [325, 450] width 57 height 29
click at [586, 342] on input "b. 1-2-3" at bounding box center [586, 336] width 1 height 10
radio input "true"
click at [626, 593] on button "Next" at bounding box center [585, 606] width 207 height 51
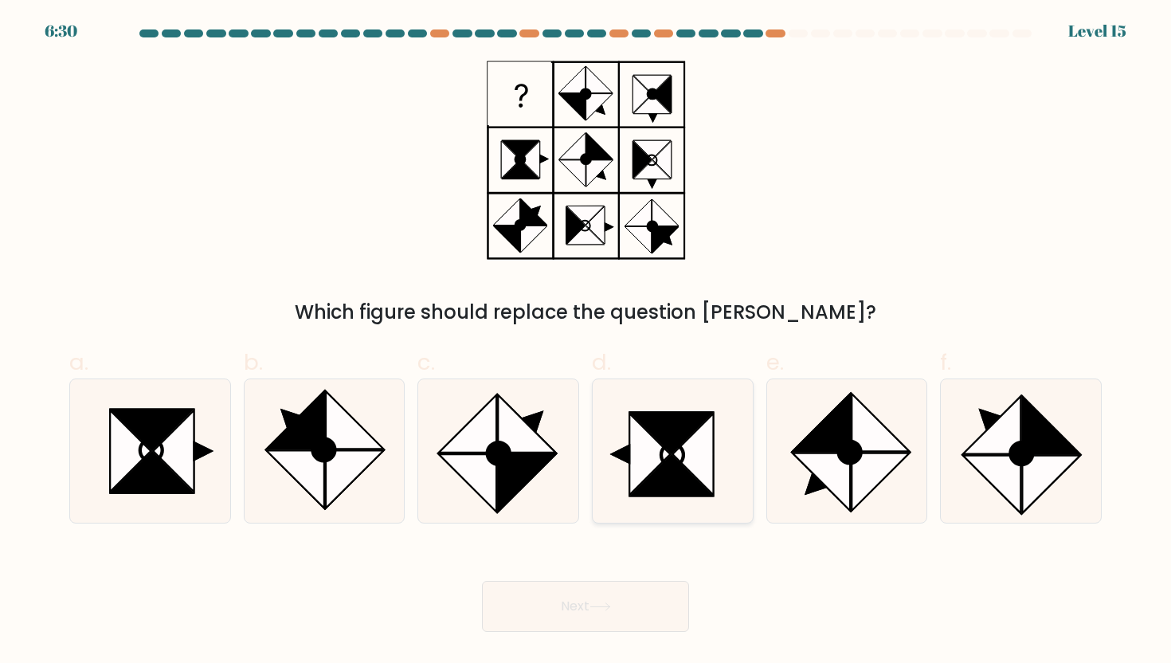
click at [674, 452] on icon at bounding box center [693, 454] width 41 height 81
click at [586, 342] on input "d." at bounding box center [586, 336] width 1 height 10
radio input "true"
click at [163, 453] on icon at bounding box center [151, 450] width 22 height 22
click at [586, 342] on input "a." at bounding box center [586, 336] width 1 height 10
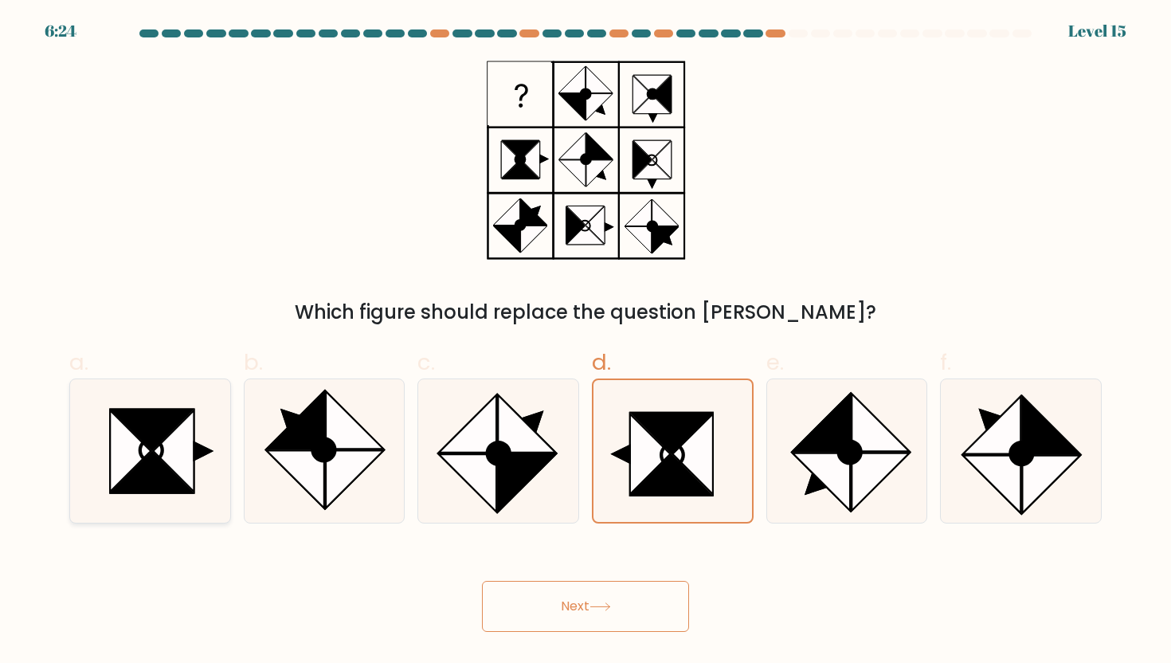
radio input "true"
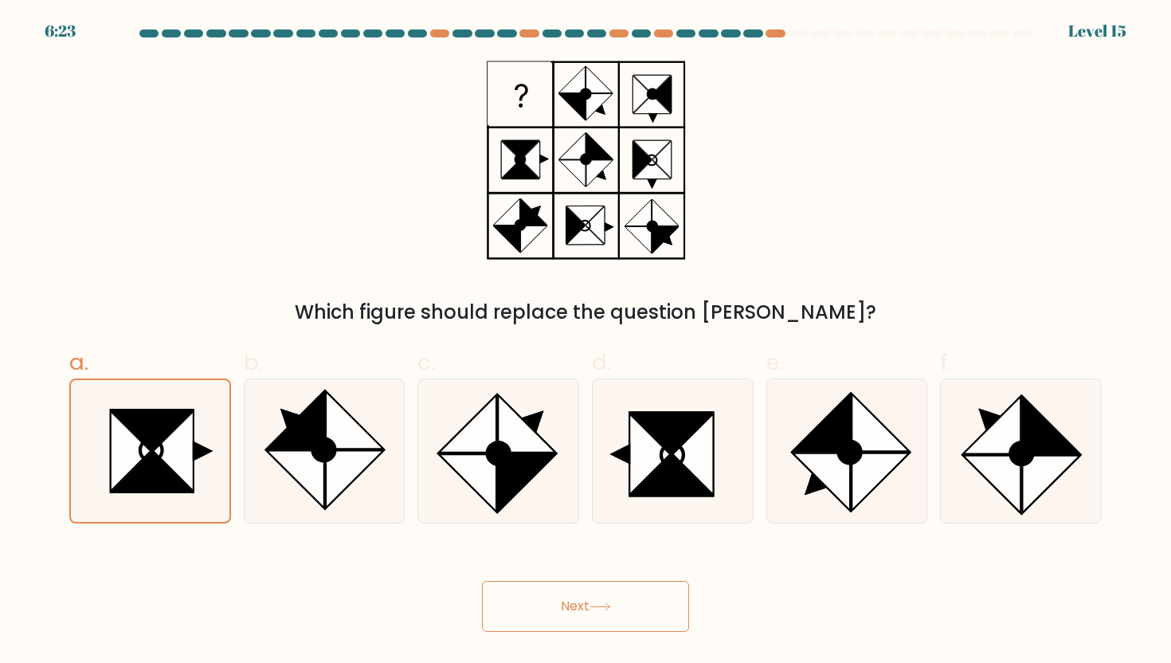
click at [560, 601] on button "Next" at bounding box center [585, 606] width 207 height 51
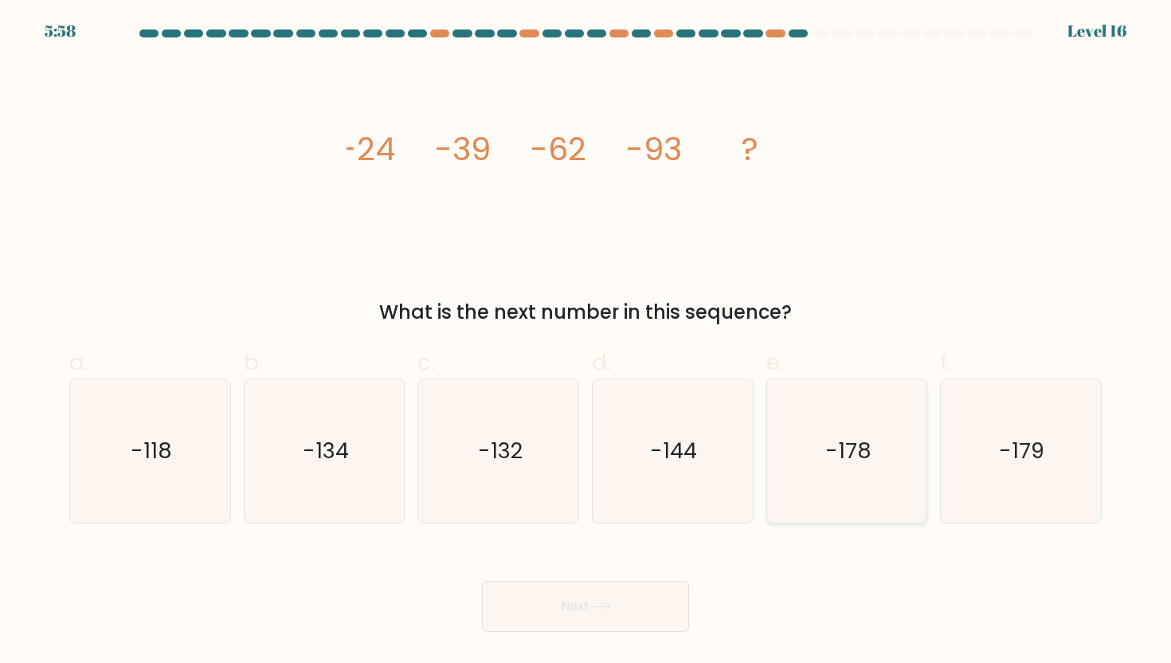
click at [839, 463] on text "-178" at bounding box center [848, 450] width 46 height 29
click at [586, 342] on input "e. -178" at bounding box center [586, 336] width 1 height 10
radio input "true"
click at [523, 625] on button "Next" at bounding box center [585, 606] width 207 height 51
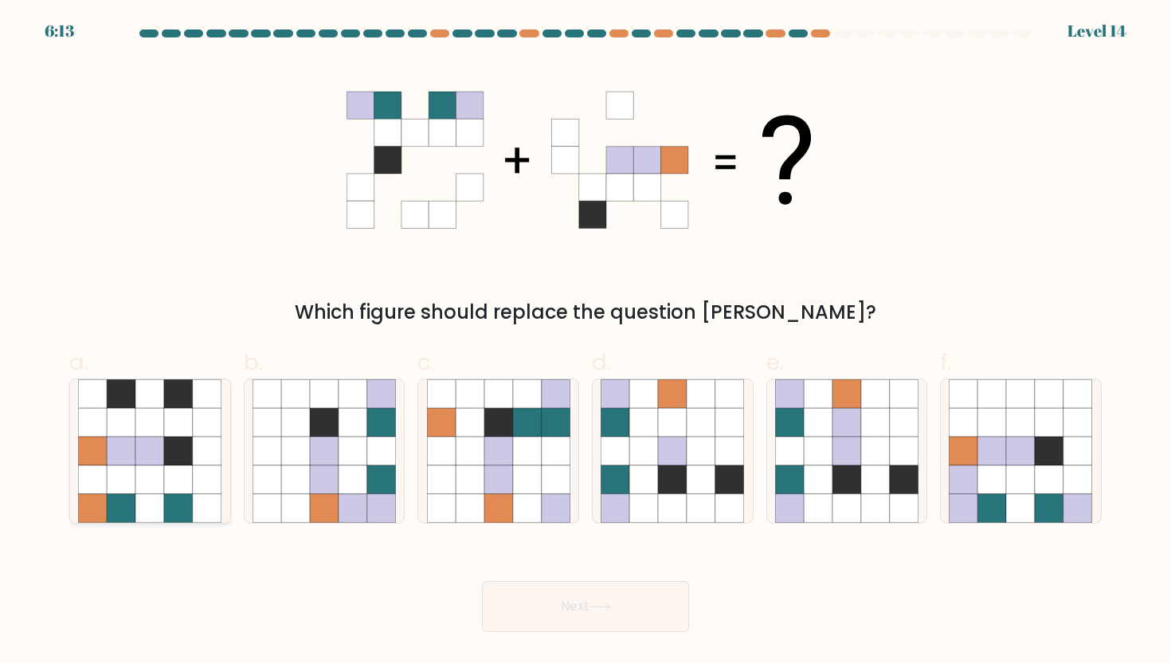
click at [161, 431] on icon at bounding box center [149, 422] width 29 height 29
click at [586, 342] on input "a." at bounding box center [586, 336] width 1 height 10
radio input "true"
click at [533, 591] on button "Next" at bounding box center [585, 606] width 207 height 51
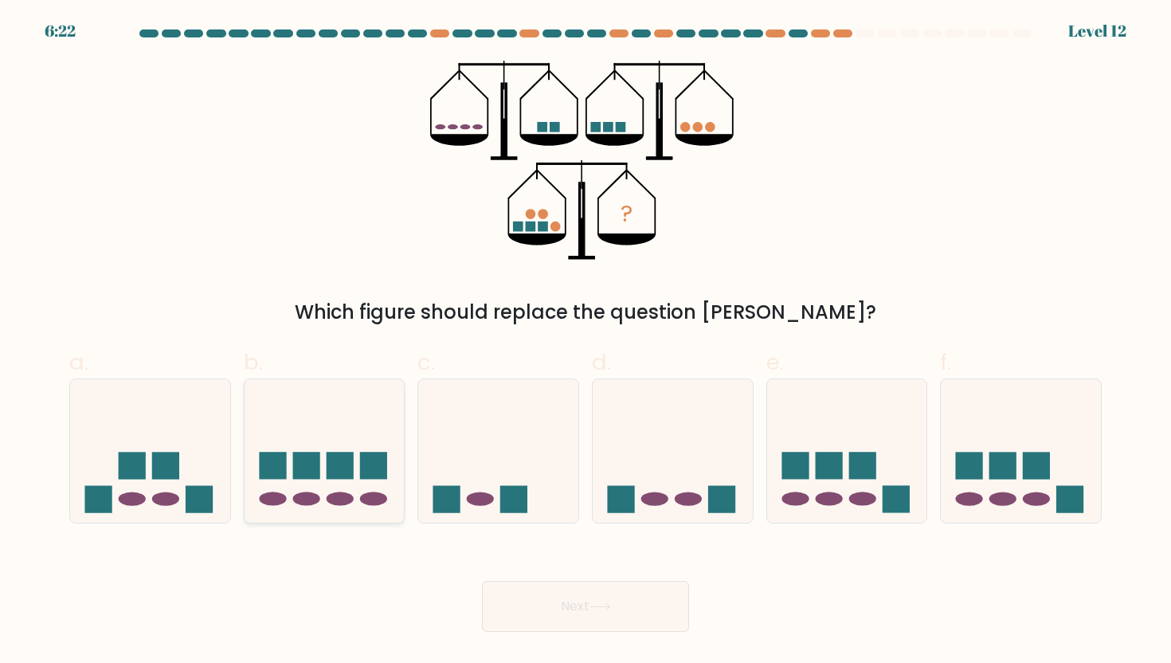
click at [341, 488] on icon at bounding box center [325, 451] width 160 height 132
click at [586, 342] on input "b." at bounding box center [586, 336] width 1 height 10
radio input "true"
click at [622, 621] on button "Next" at bounding box center [585, 606] width 207 height 51
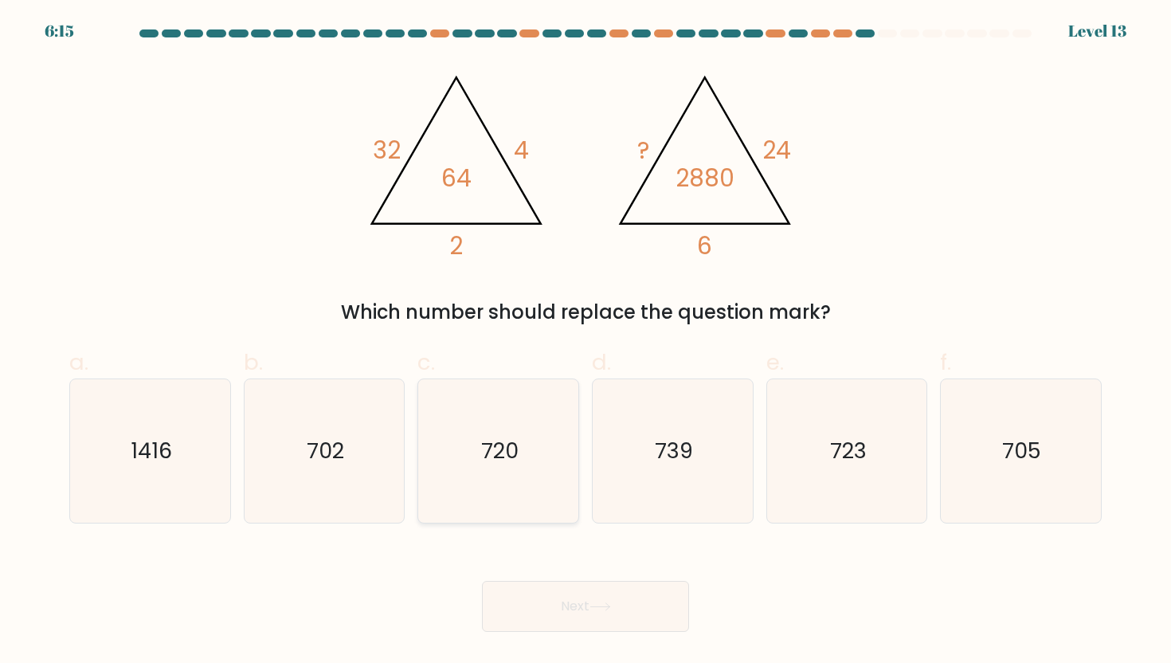
click at [465, 471] on icon "720" at bounding box center [498, 450] width 143 height 143
click at [586, 342] on input "c. 720" at bounding box center [586, 336] width 1 height 10
radio input "true"
click at [538, 607] on button "Next" at bounding box center [585, 606] width 207 height 51
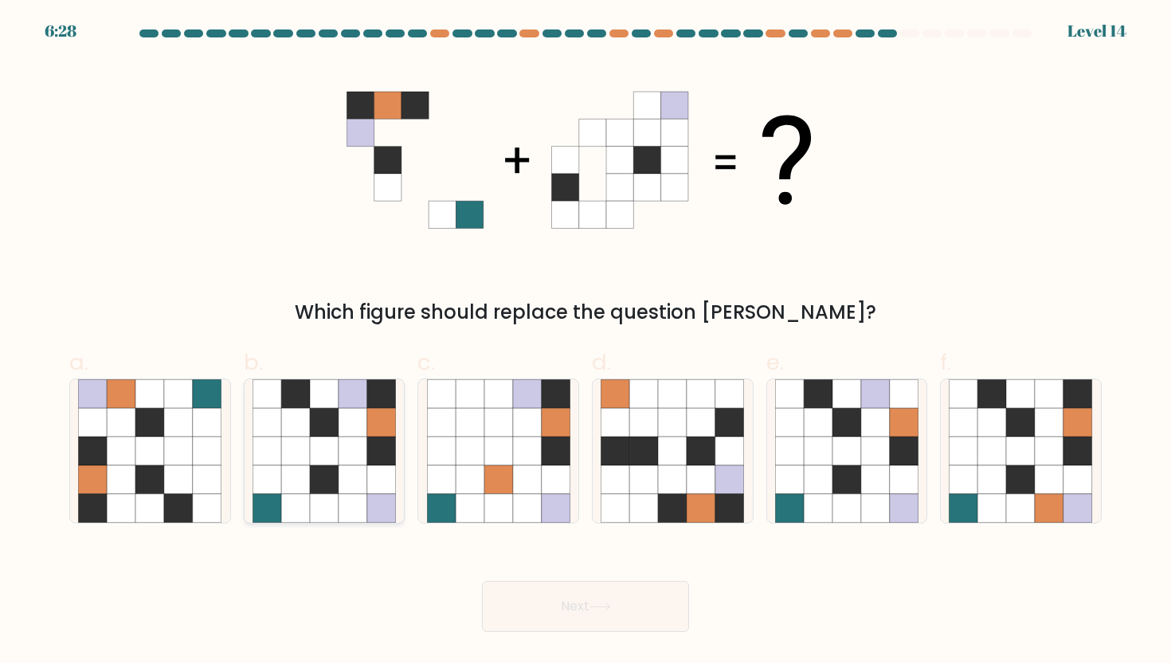
click at [319, 441] on icon at bounding box center [324, 451] width 29 height 29
click at [586, 342] on input "b." at bounding box center [586, 336] width 1 height 10
radio input "true"
click at [598, 614] on button "Next" at bounding box center [585, 606] width 207 height 51
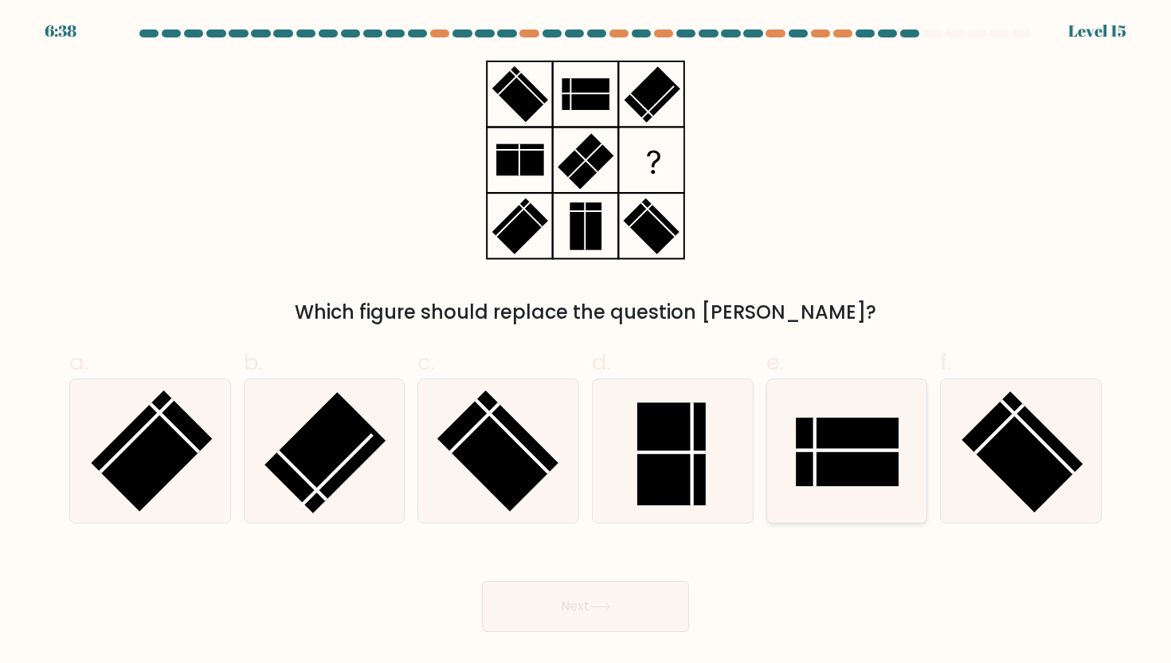
click at [848, 436] on rect at bounding box center [847, 452] width 103 height 69
click at [586, 342] on input "e." at bounding box center [586, 336] width 1 height 10
radio input "true"
click at [678, 433] on rect at bounding box center [671, 453] width 69 height 103
click at [586, 342] on input "d." at bounding box center [586, 336] width 1 height 10
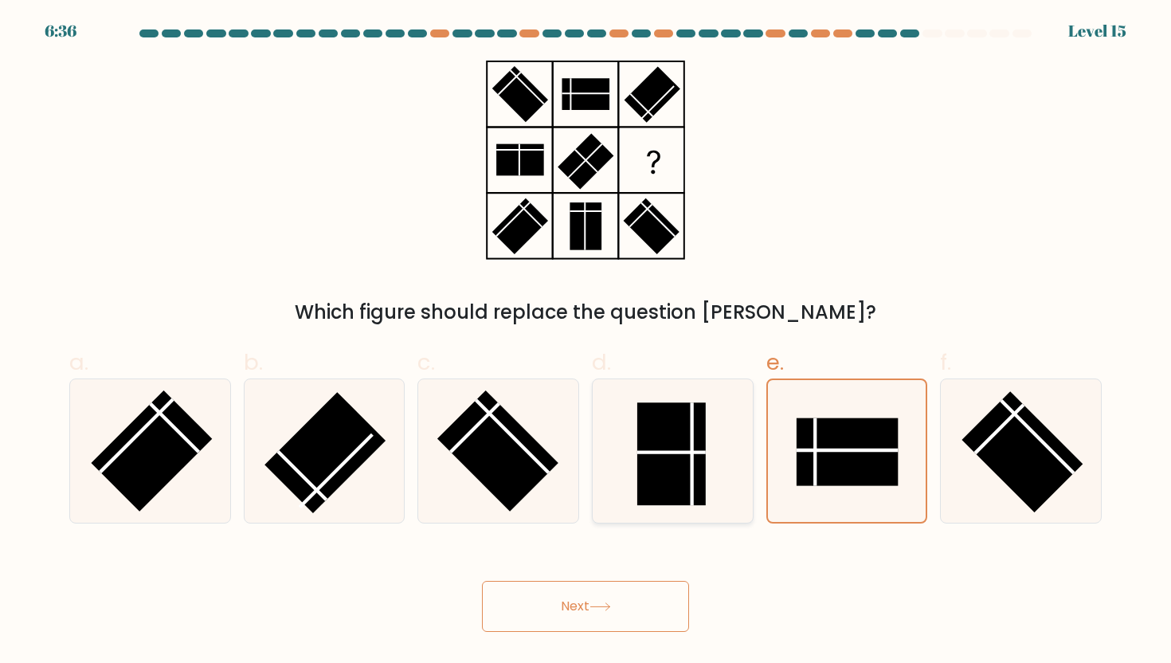
radio input "true"
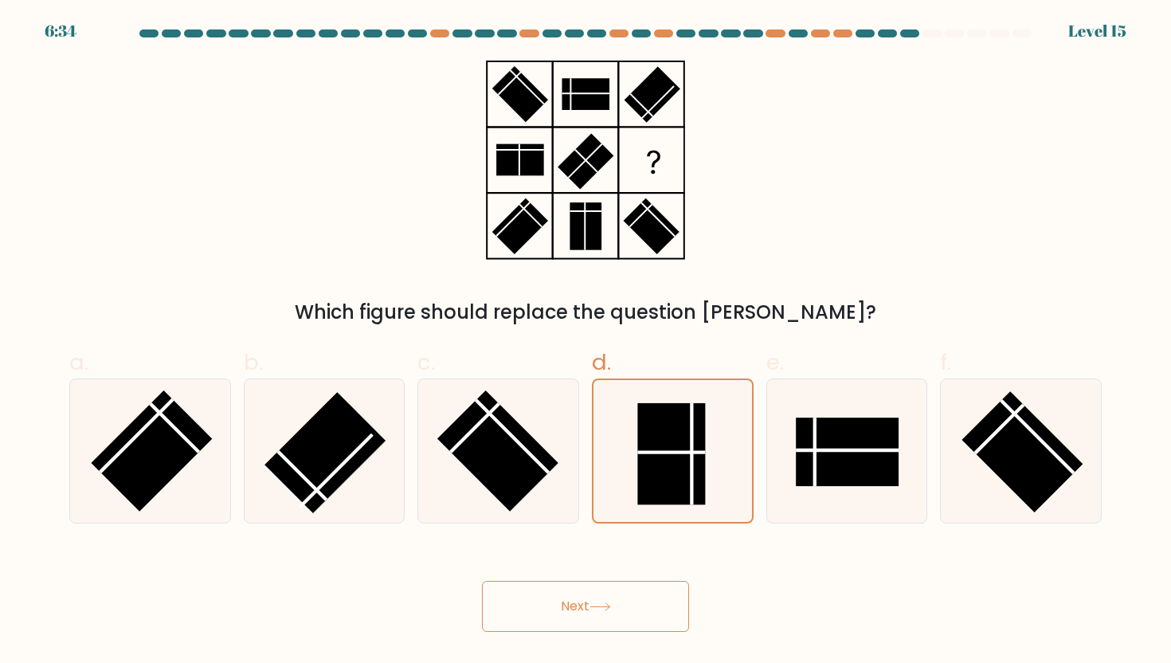
click at [603, 600] on button "Next" at bounding box center [585, 606] width 207 height 51
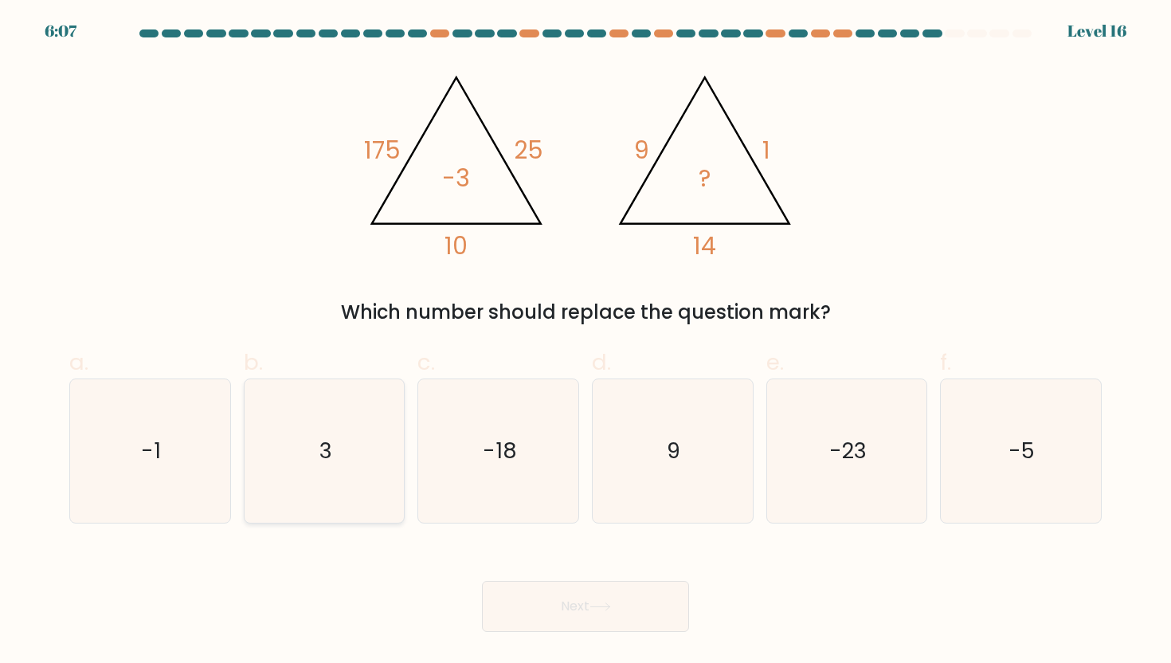
click at [355, 426] on icon "3" at bounding box center [324, 450] width 143 height 143
click at [586, 342] on input "b. 3" at bounding box center [586, 336] width 1 height 10
radio input "true"
click at [665, 602] on button "Next" at bounding box center [585, 606] width 207 height 51
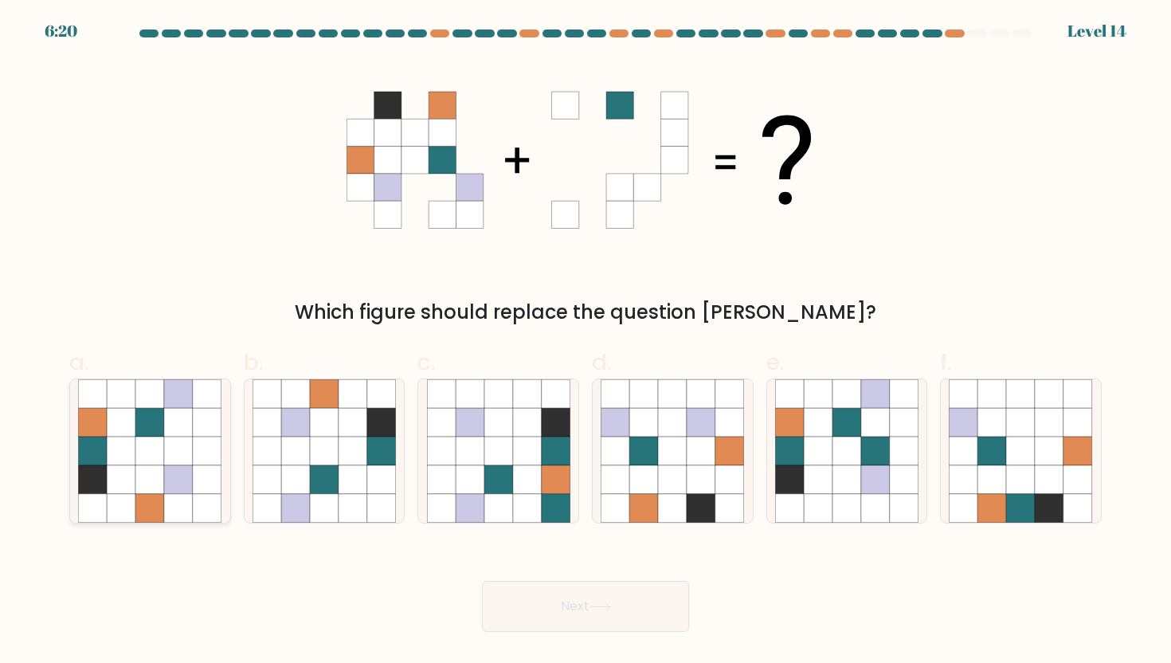
click at [120, 455] on icon at bounding box center [121, 451] width 29 height 29
click at [586, 342] on input "a." at bounding box center [586, 336] width 1 height 10
radio input "true"
click at [668, 602] on button "Next" at bounding box center [585, 606] width 207 height 51
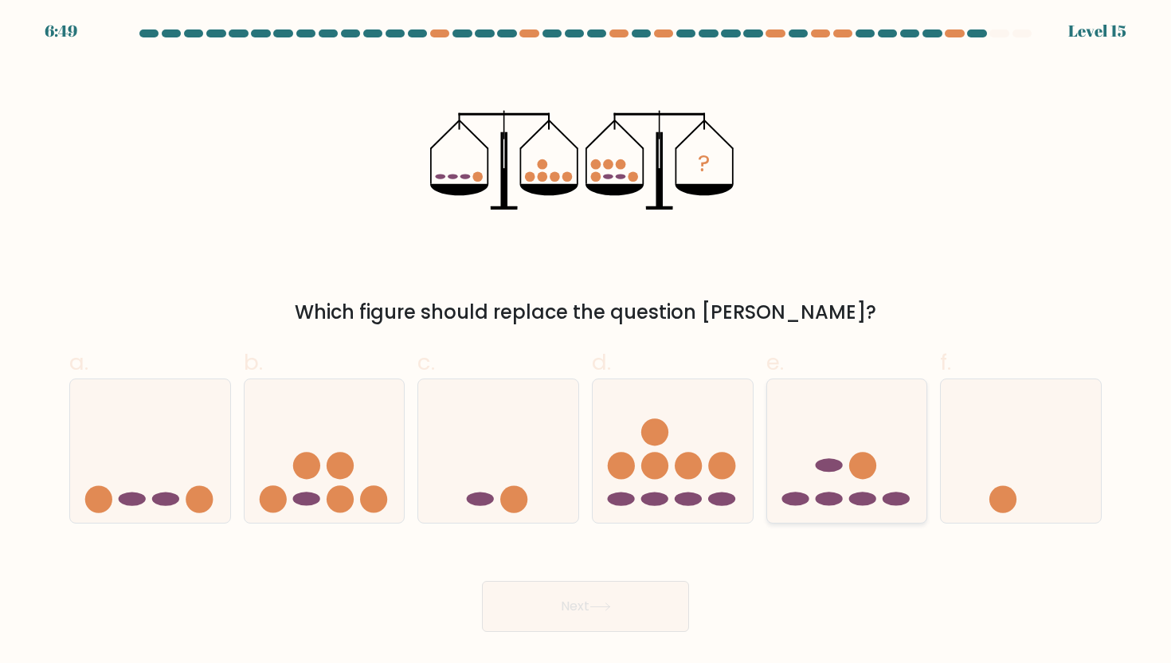
click at [894, 436] on icon at bounding box center [847, 451] width 160 height 132
click at [586, 342] on input "e." at bounding box center [586, 336] width 1 height 10
radio input "true"
click at [692, 435] on icon at bounding box center [673, 451] width 160 height 132
click at [586, 342] on input "d." at bounding box center [586, 336] width 1 height 10
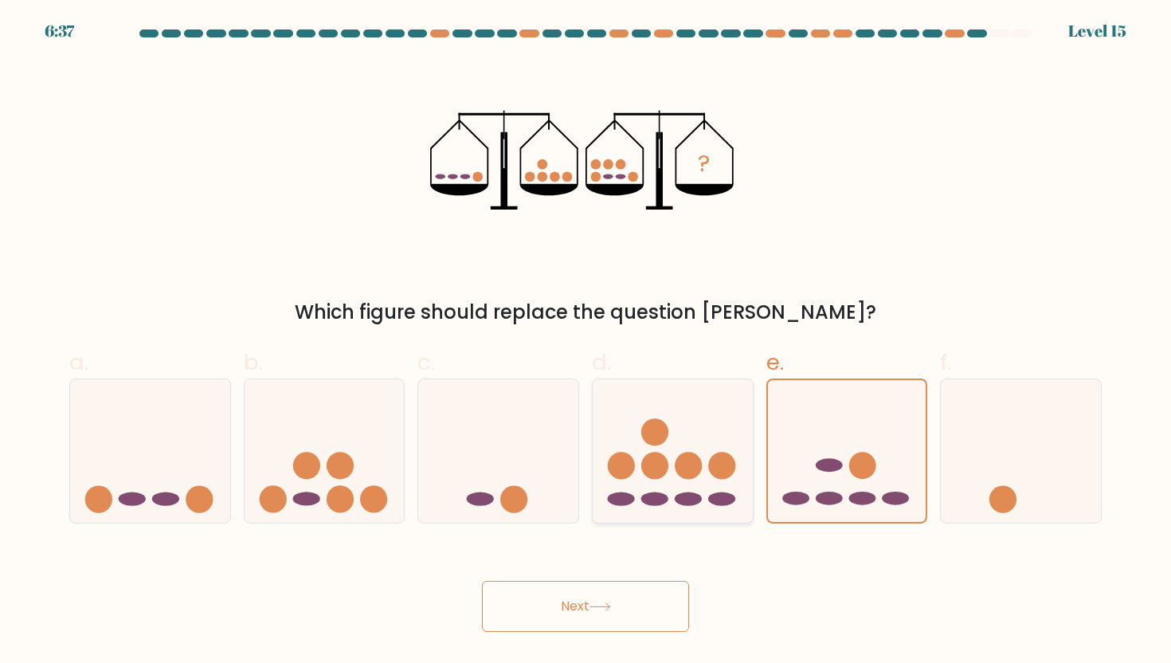
radio input "true"
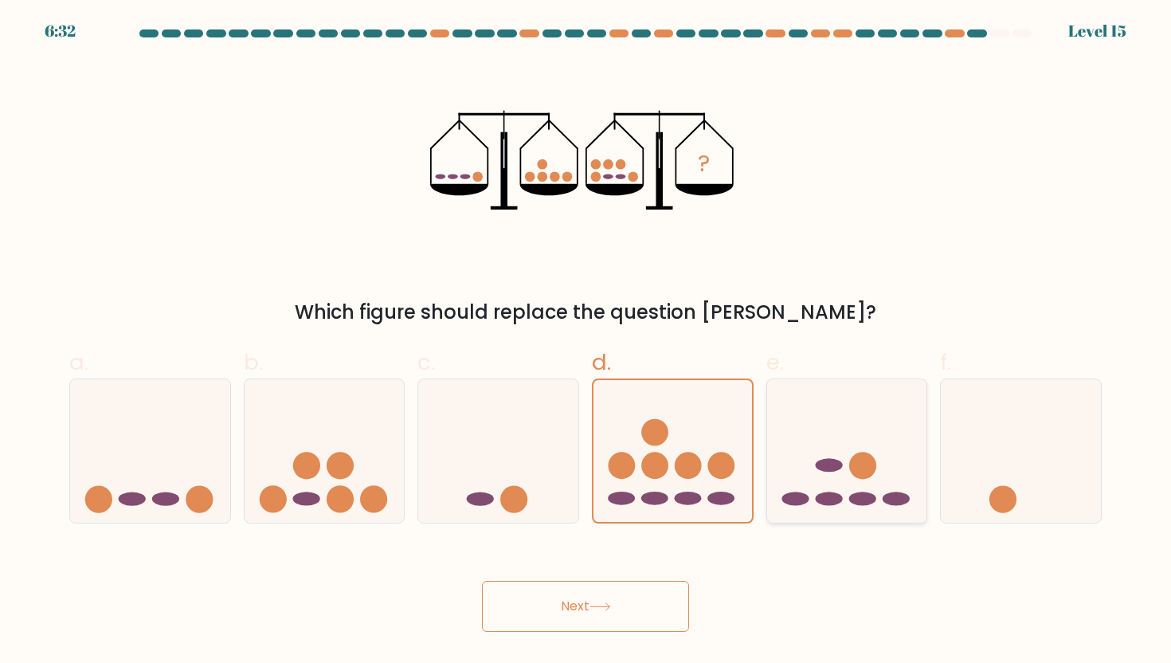
click at [807, 427] on icon at bounding box center [847, 451] width 160 height 132
click at [586, 342] on input "e." at bounding box center [586, 336] width 1 height 10
radio input "true"
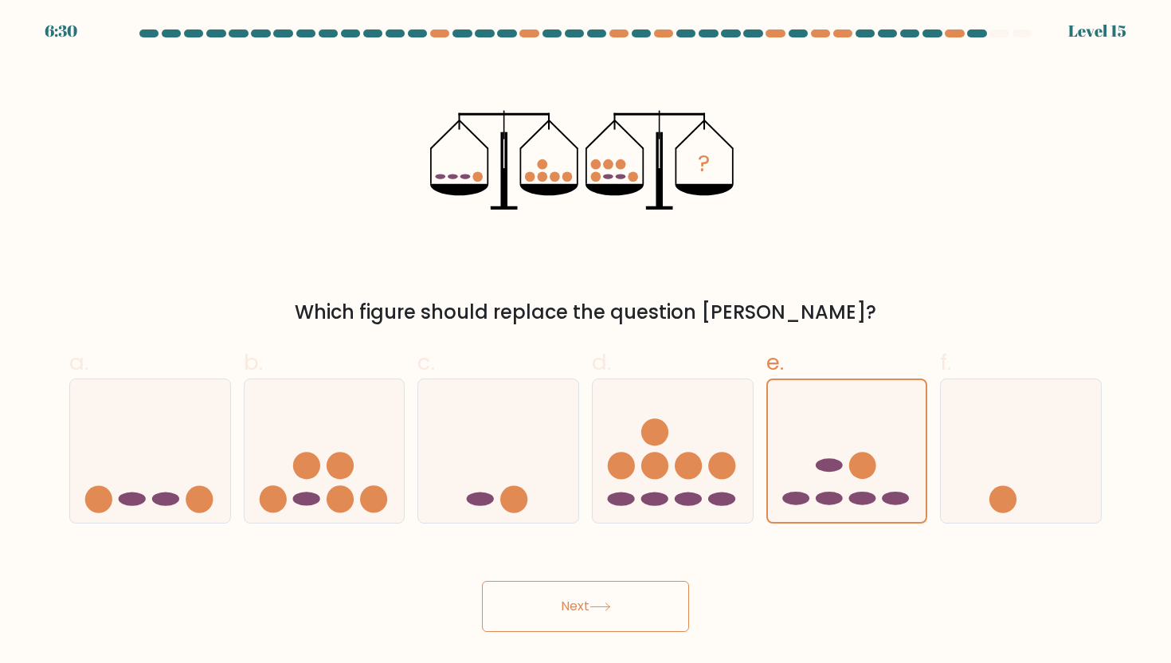
click at [631, 602] on button "Next" at bounding box center [585, 606] width 207 height 51
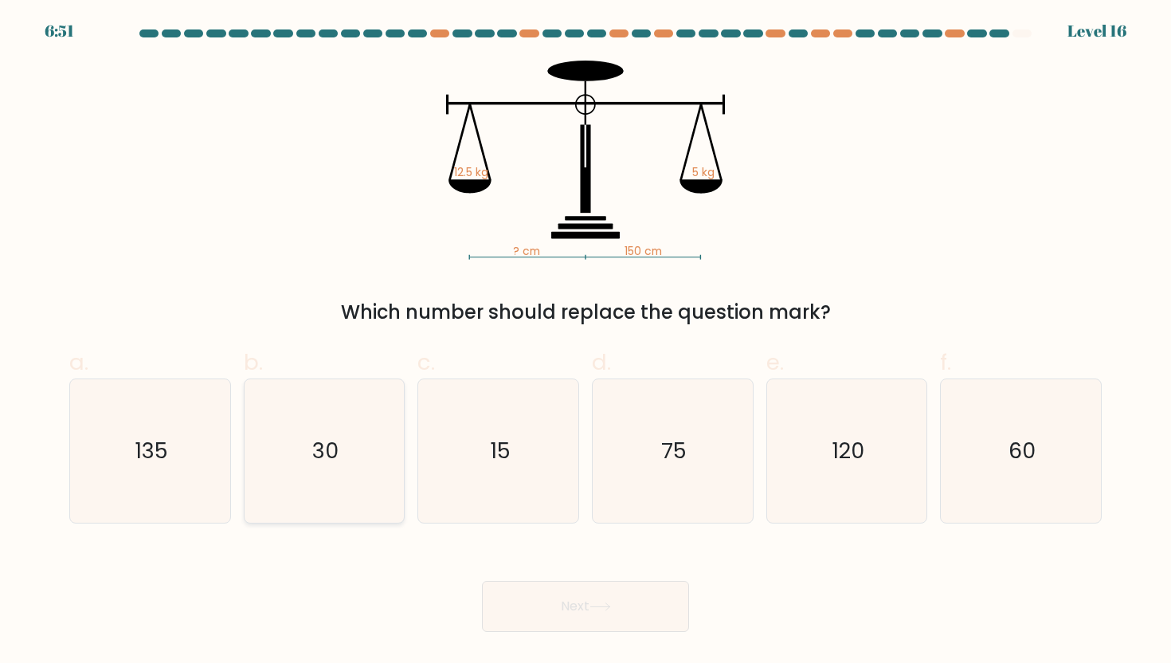
click at [363, 443] on icon "30" at bounding box center [324, 450] width 143 height 143
click at [586, 342] on input "b. 30" at bounding box center [586, 336] width 1 height 10
radio input "true"
click at [610, 610] on icon at bounding box center [599, 606] width 19 height 7
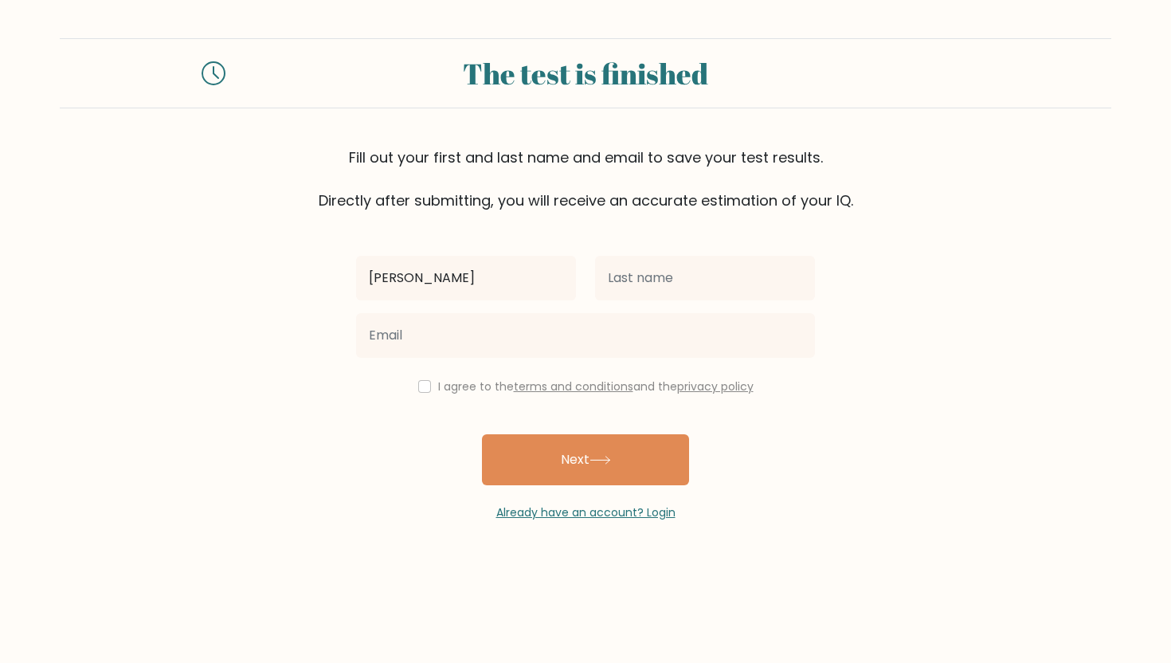
type input "Jaimee Adora"
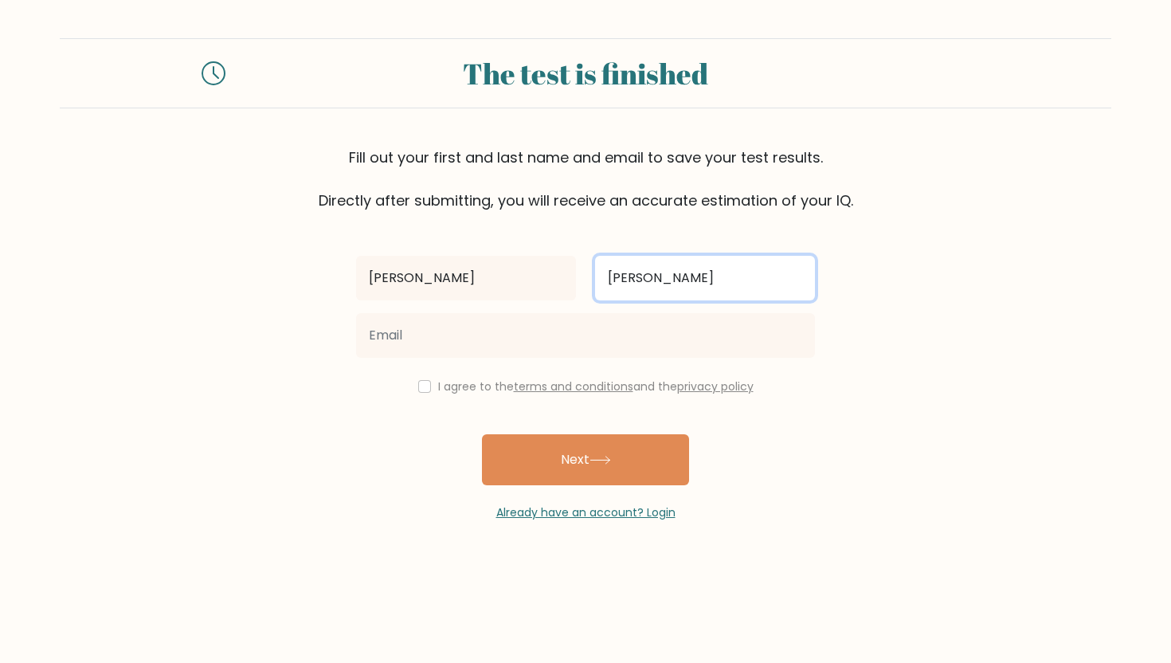
type input "Cruz"
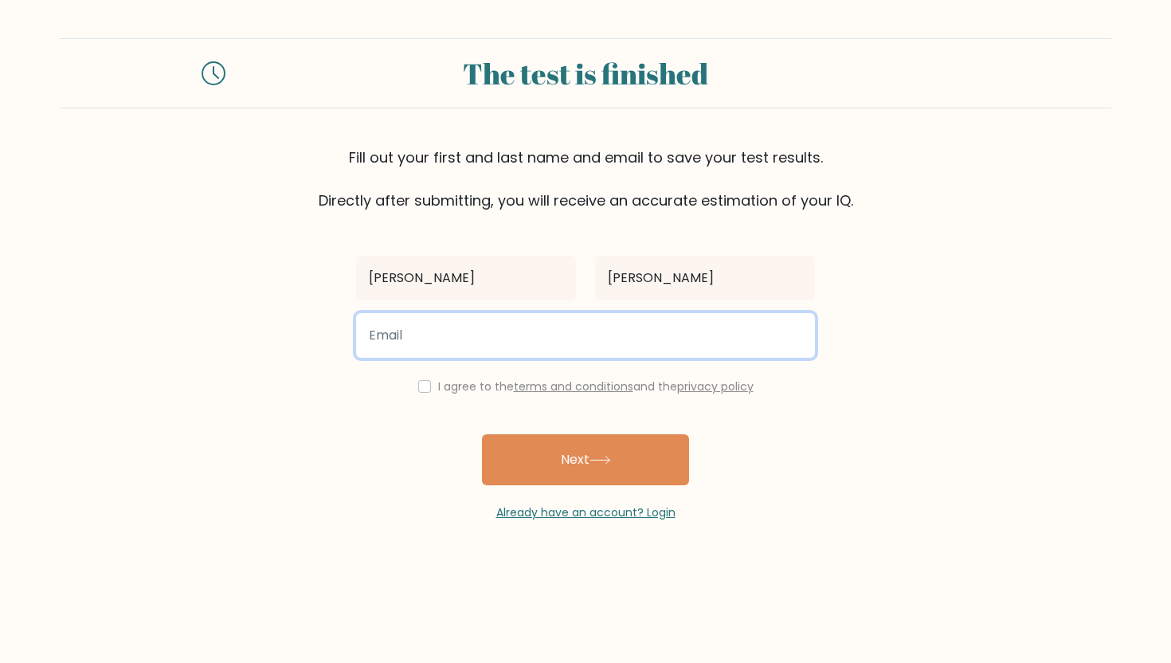
click at [602, 339] on input "email" at bounding box center [585, 335] width 459 height 45
click at [430, 350] on input "email" at bounding box center [585, 335] width 459 height 45
type input "jaimee.cruz@gmail.com"
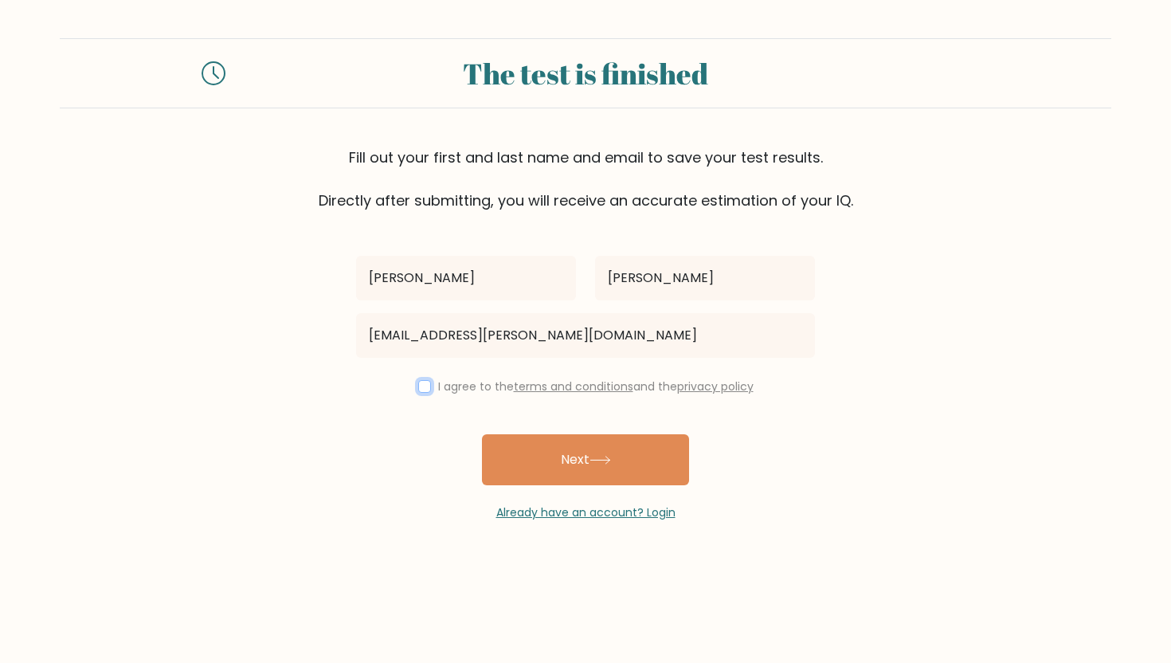
click at [418, 383] on input "checkbox" at bounding box center [424, 386] width 13 height 13
checkbox input "true"
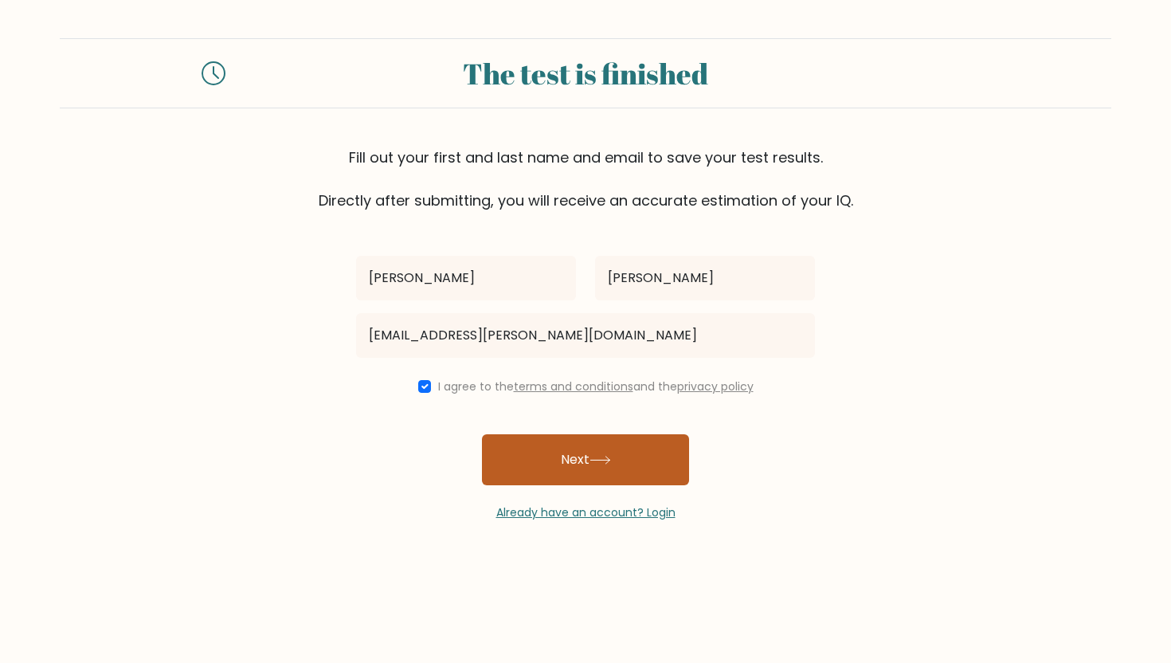
click at [574, 473] on button "Next" at bounding box center [585, 459] width 207 height 51
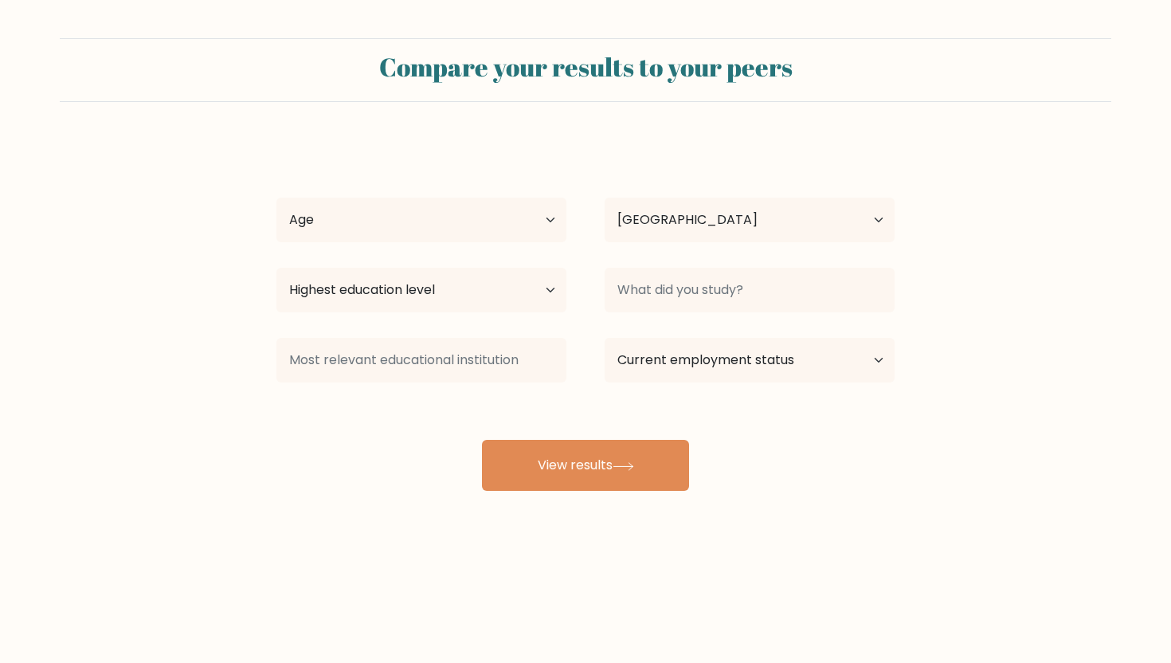
select select "PH"
click at [521, 223] on select "Age Under 18 years old 18-24 years old 25-34 years old 35-44 years old 45-54 ye…" at bounding box center [421, 220] width 290 height 45
select select "35_44"
click at [276, 198] on select "Age Under 18 years old 18-24 years old 25-34 years old 35-44 years old 45-54 ye…" at bounding box center [421, 220] width 290 height 45
click at [496, 292] on select "Highest education level No schooling Primary Lower Secondary Upper Secondary Oc…" at bounding box center [421, 290] width 290 height 45
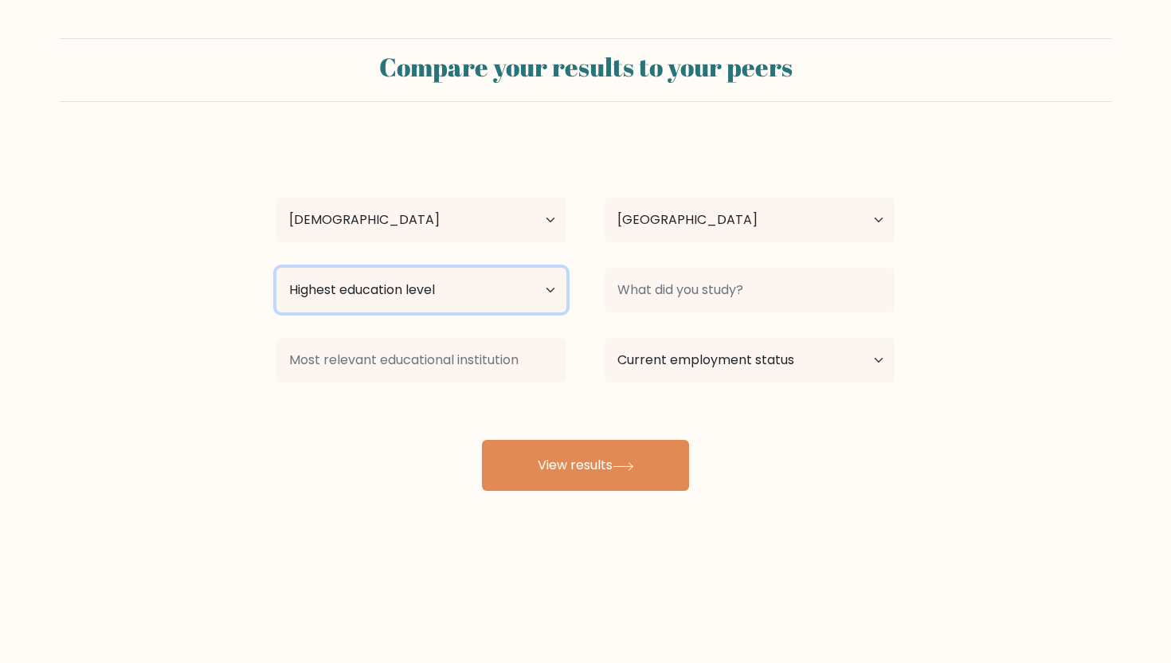
select select "bachelors_degree"
click at [276, 268] on select "Highest education level No schooling Primary Lower Secondary Upper Secondary Oc…" at bounding box center [421, 290] width 290 height 45
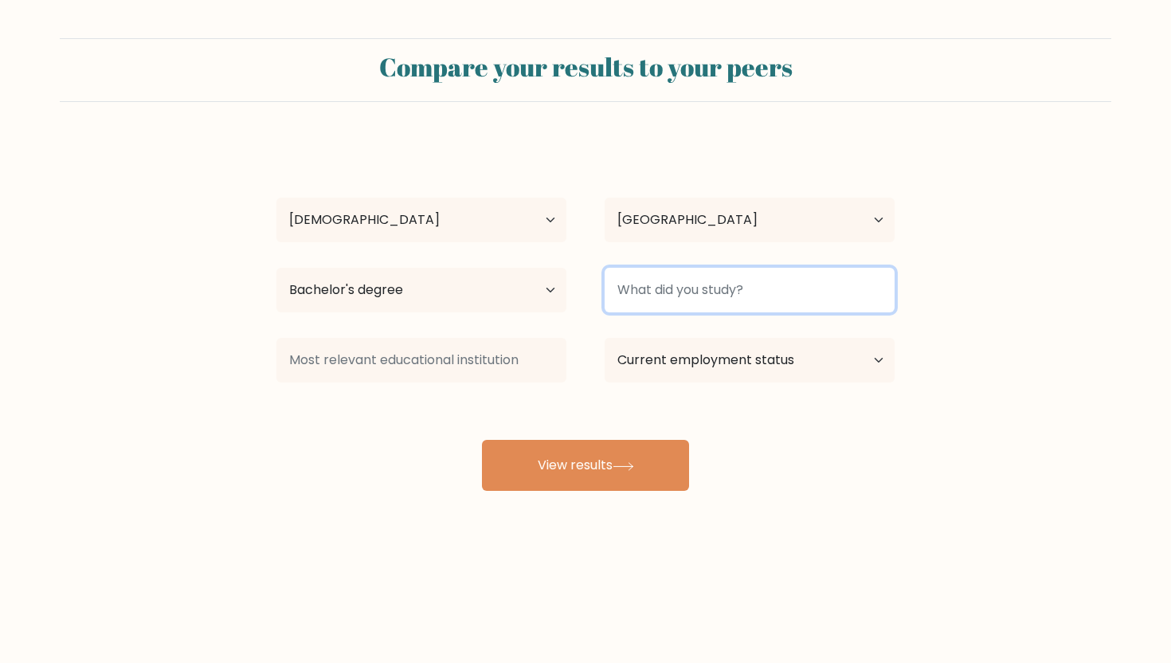
click at [747, 298] on input at bounding box center [750, 290] width 290 height 45
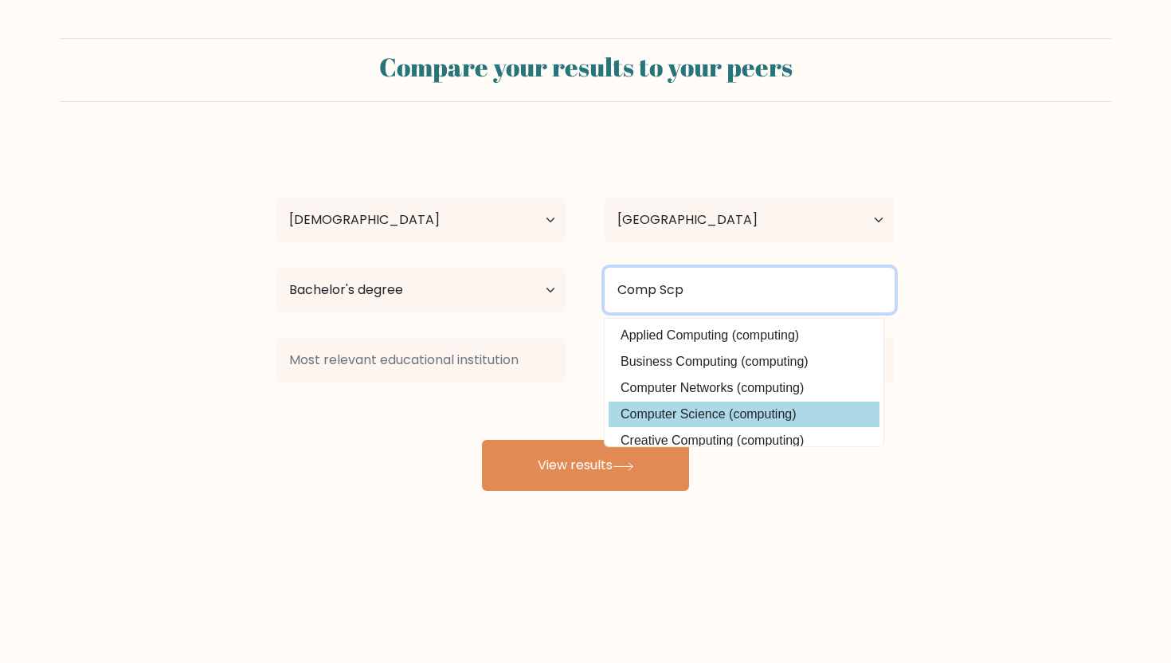
type input "Comp Scp"
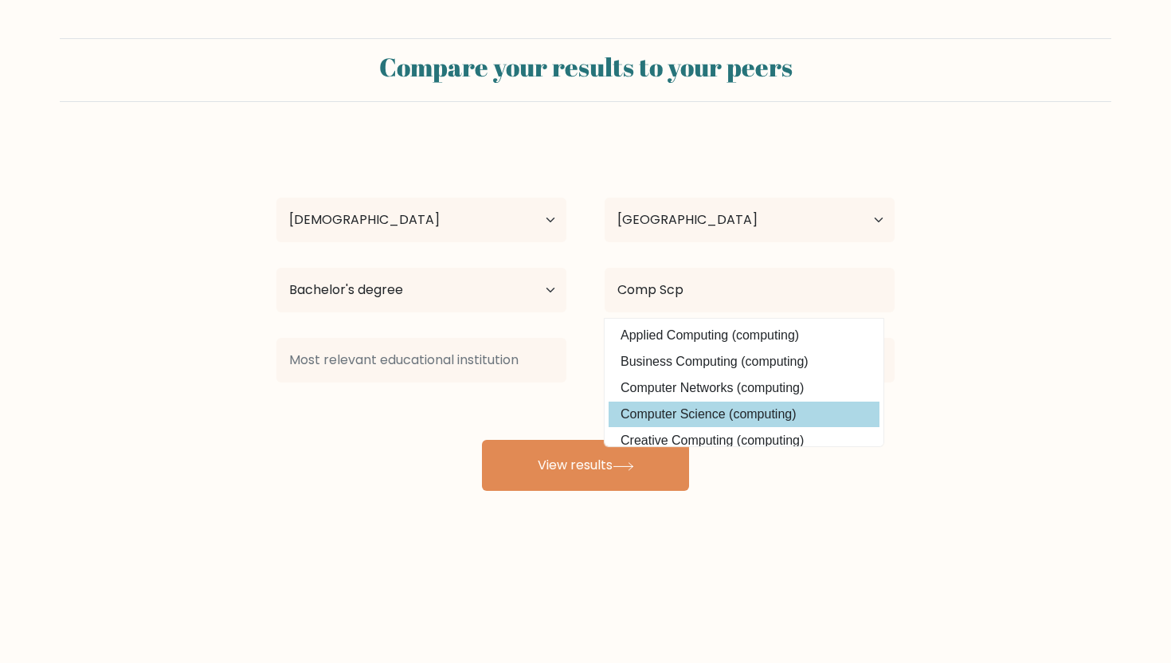
click at [735, 411] on div "Jaimee Adora Cruz Age Under 18 years old 18-24 years old 25-34 years old 35-44 …" at bounding box center [585, 315] width 637 height 351
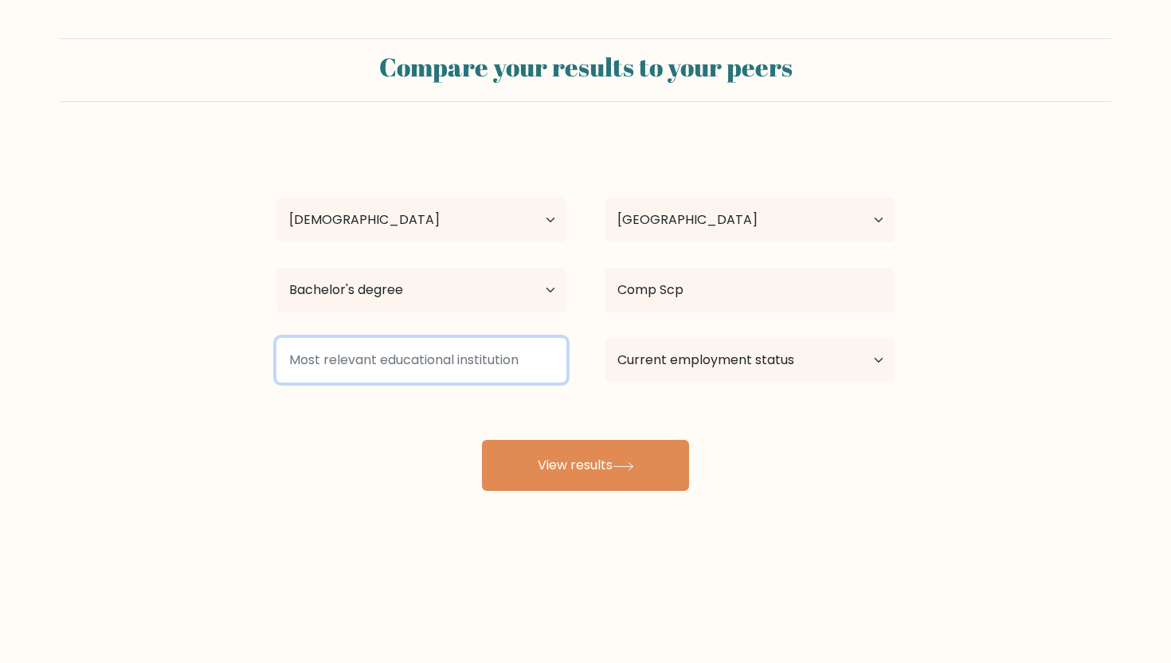
click at [528, 375] on input at bounding box center [421, 360] width 290 height 45
type input "U"
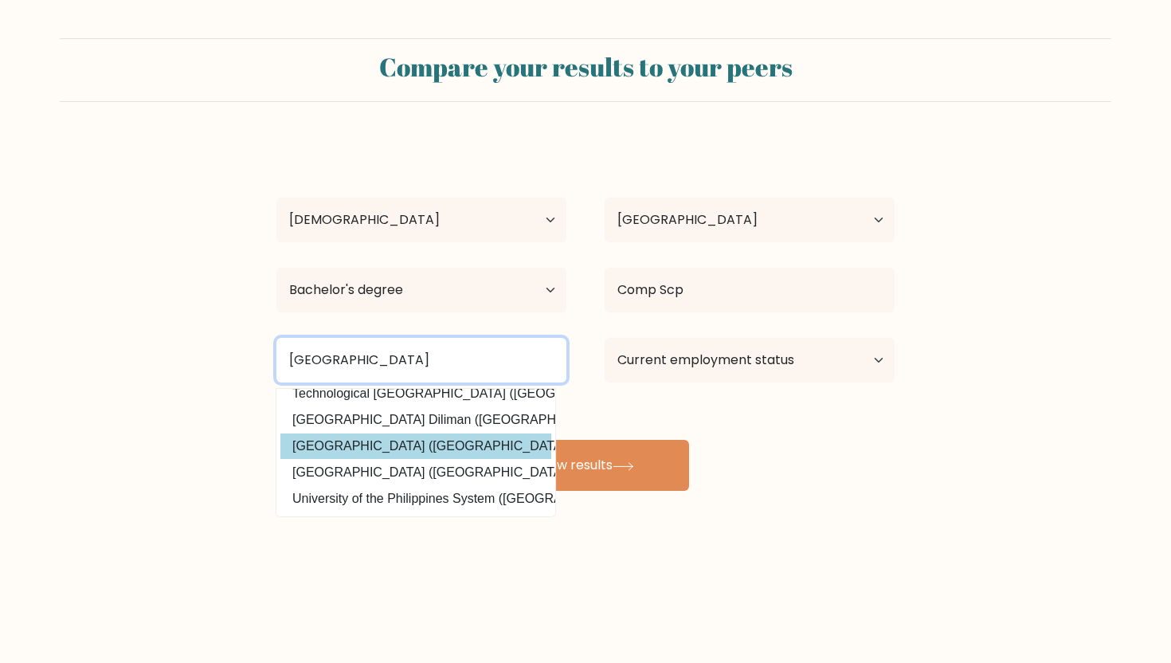
scroll to position [143, 0]
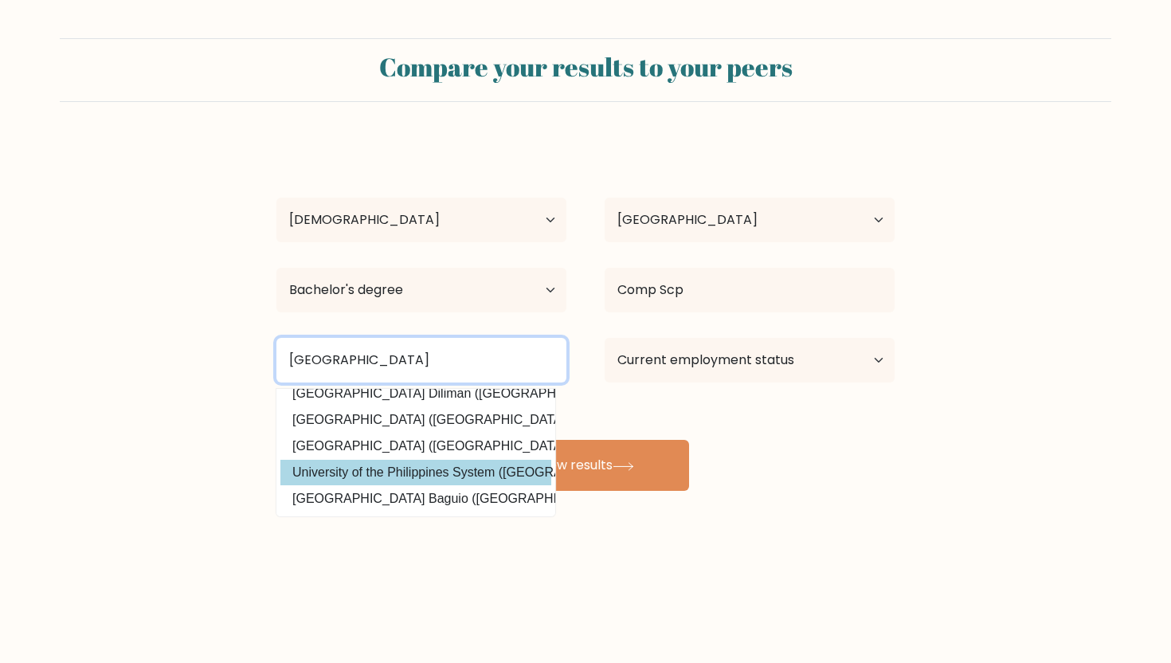
type input "University of the Philippines"
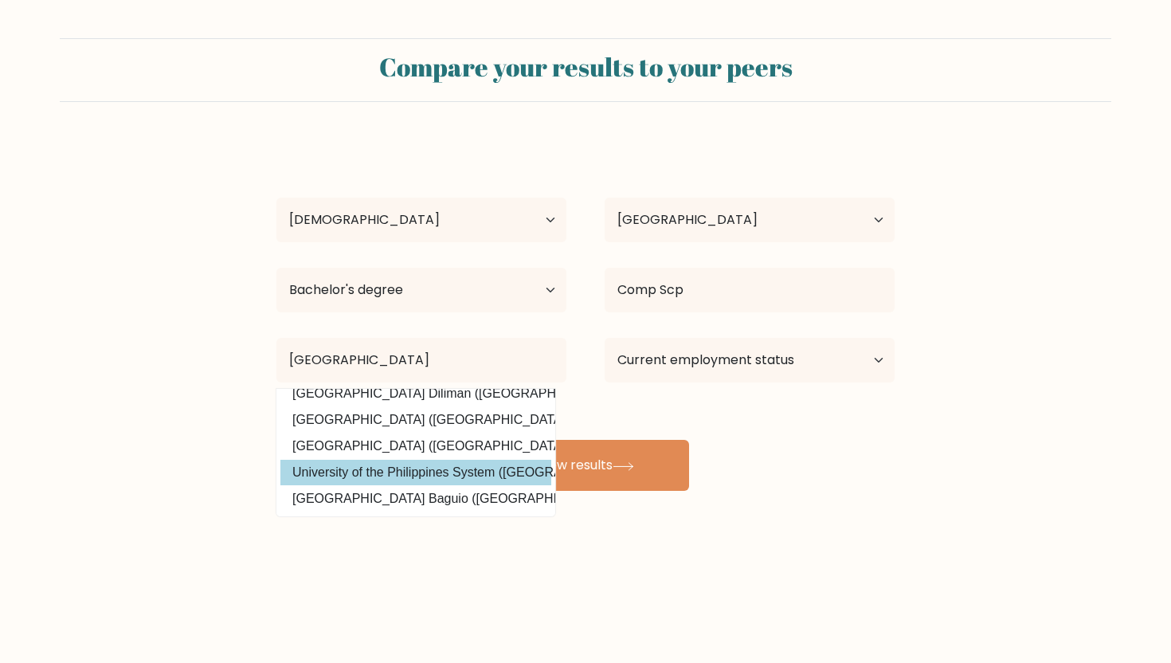
click at [479, 479] on div "Jaimee Adora Cruz Age Under 18 years old 18-24 years old 25-34 years old 35-44 …" at bounding box center [585, 315] width 637 height 351
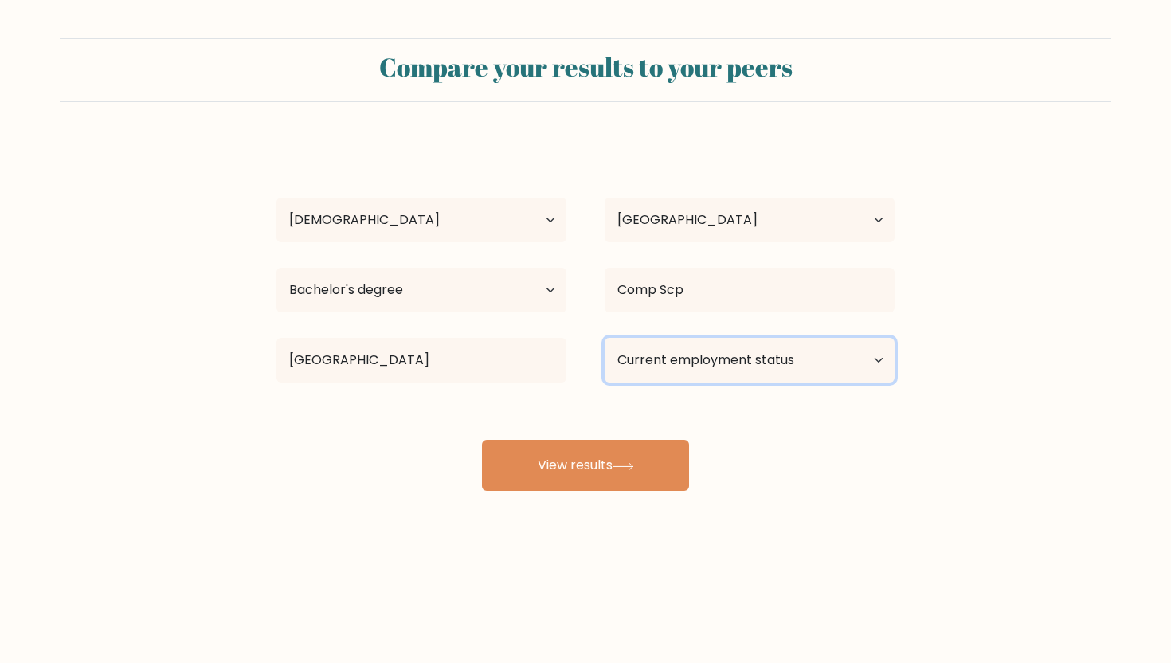
click at [704, 367] on select "Current employment status Employed Student Retired Other / prefer not to answer" at bounding box center [750, 360] width 290 height 45
select select "other"
click at [605, 338] on select "Current employment status Employed Student Retired Other / prefer not to answer" at bounding box center [750, 360] width 290 height 45
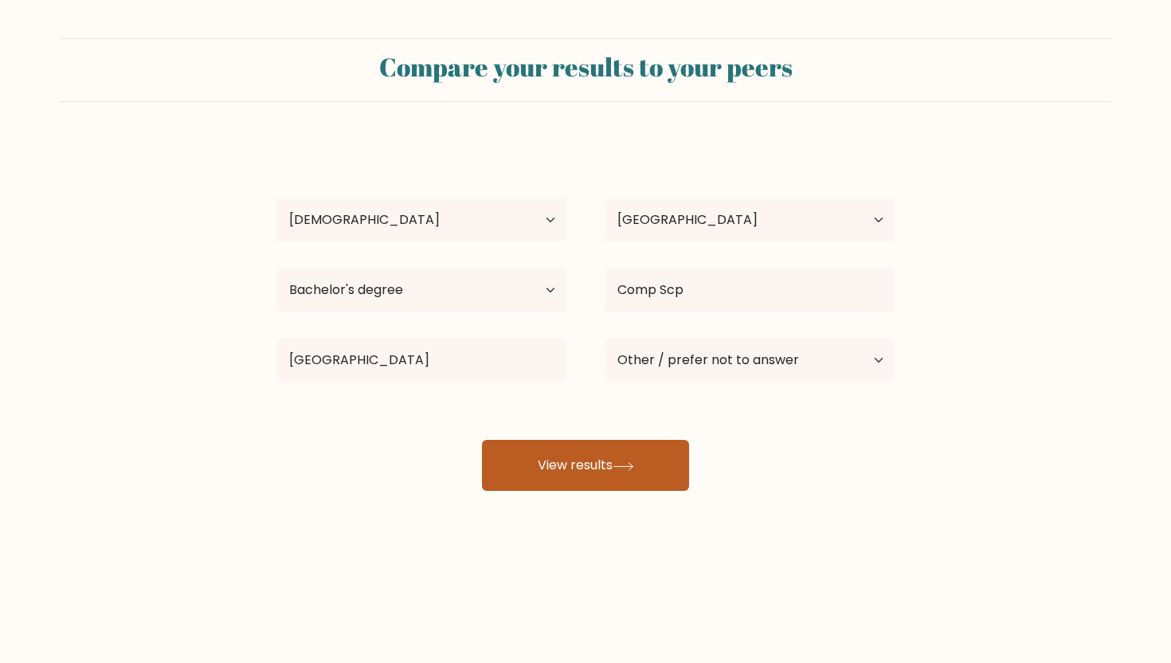
click at [668, 471] on button "View results" at bounding box center [585, 465] width 207 height 51
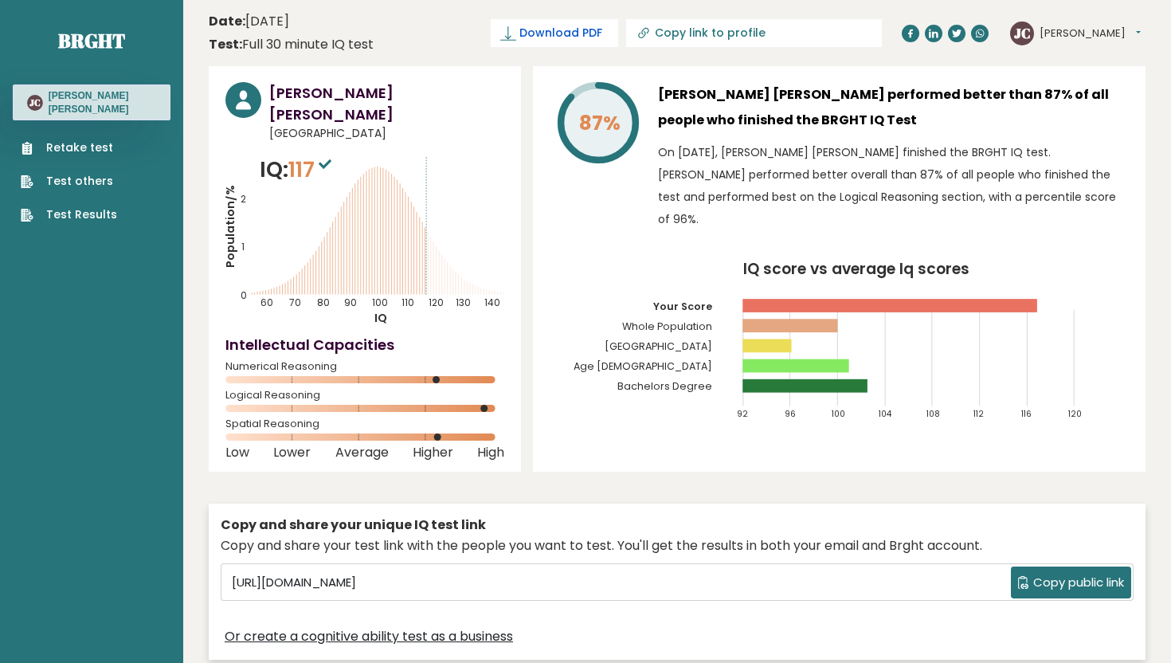
click at [602, 36] on span "Download PDF" at bounding box center [561, 33] width 83 height 17
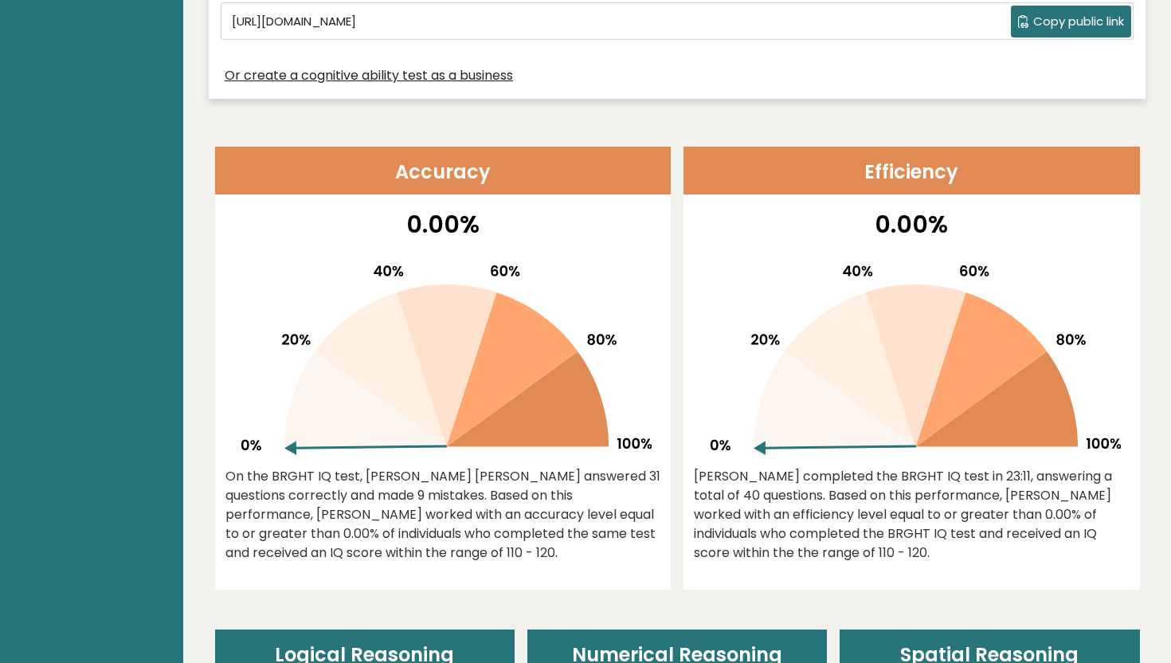
scroll to position [520, 0]
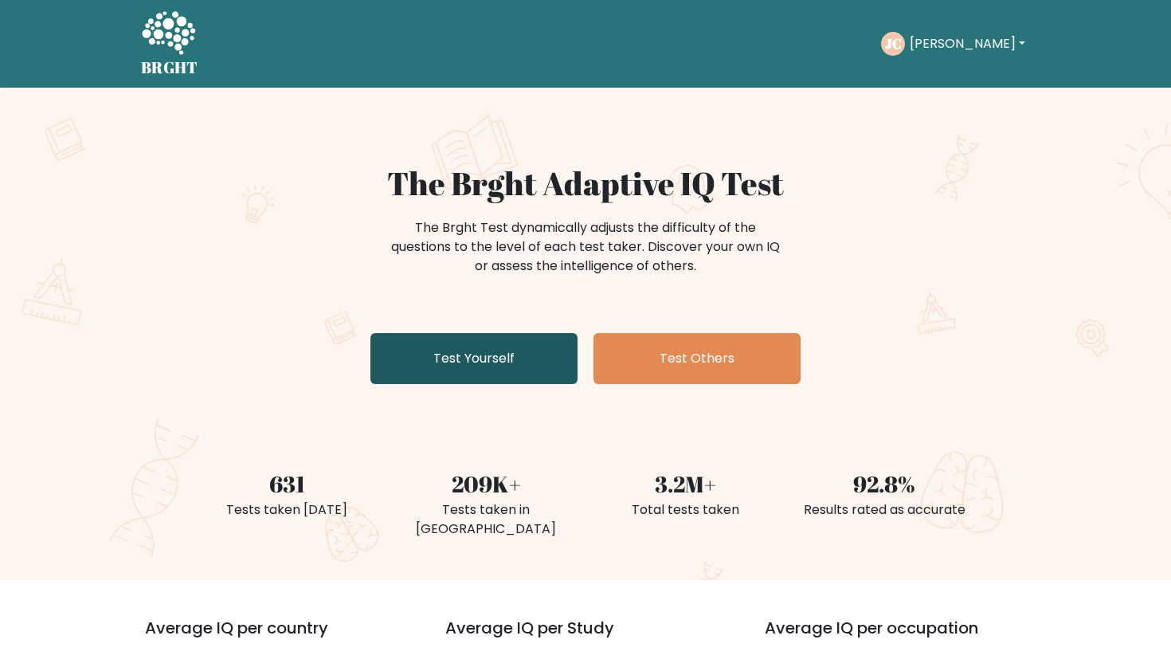
click at [443, 353] on link "Test Yourself" at bounding box center [474, 358] width 207 height 51
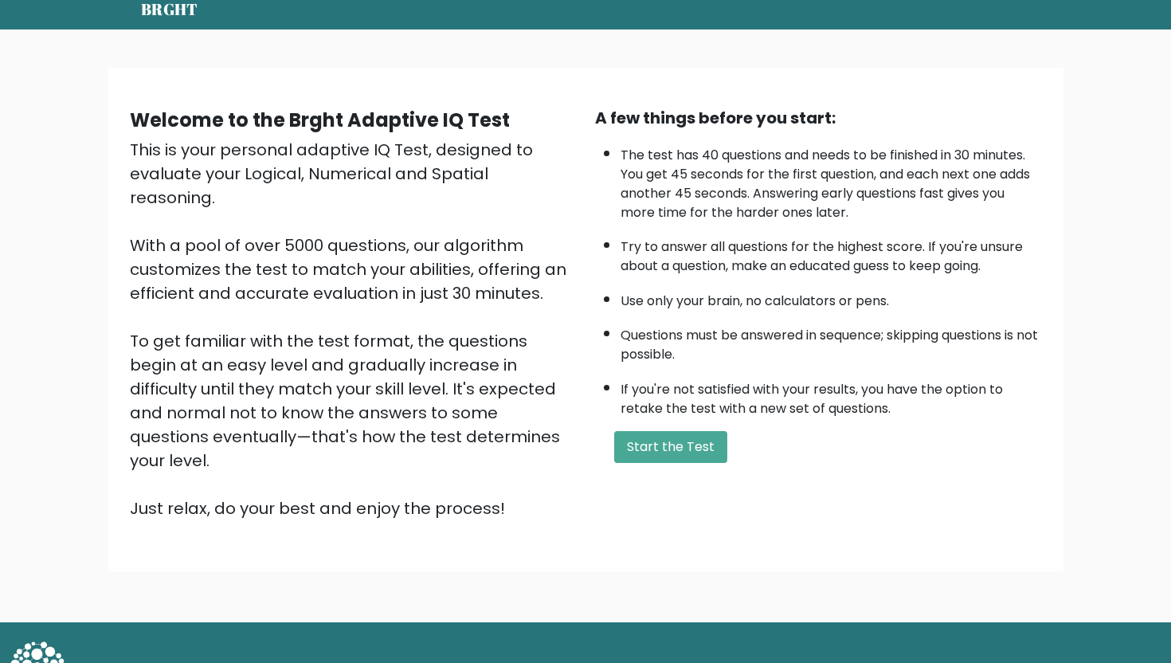
scroll to position [67, 0]
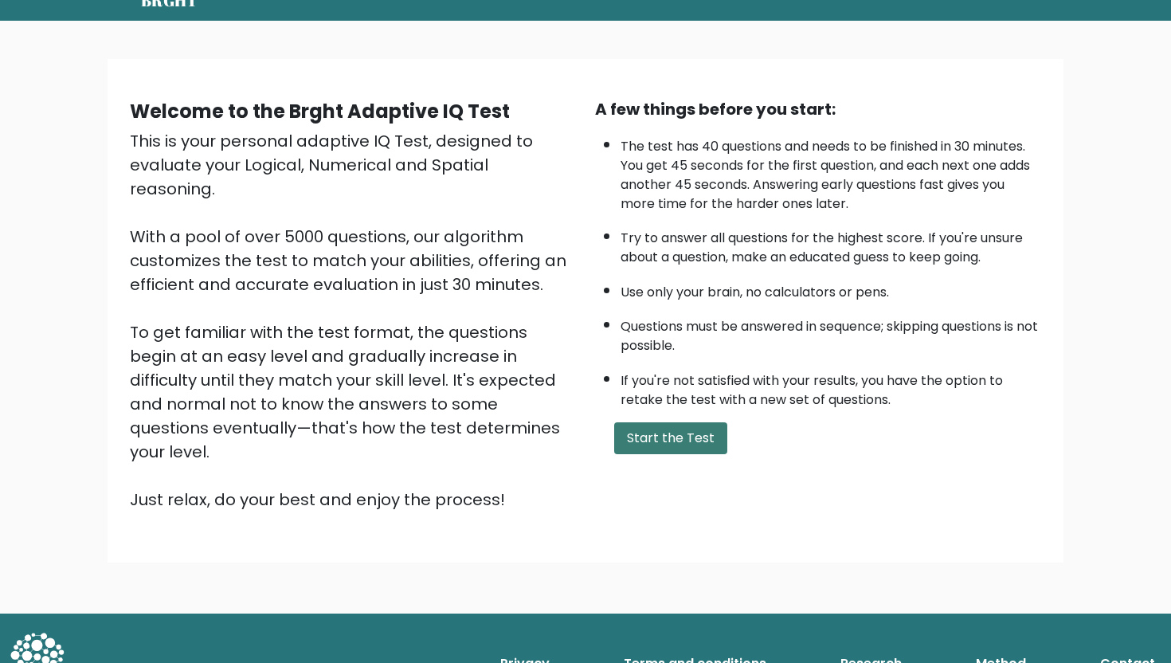
click at [637, 432] on button "Start the Test" at bounding box center [670, 438] width 113 height 32
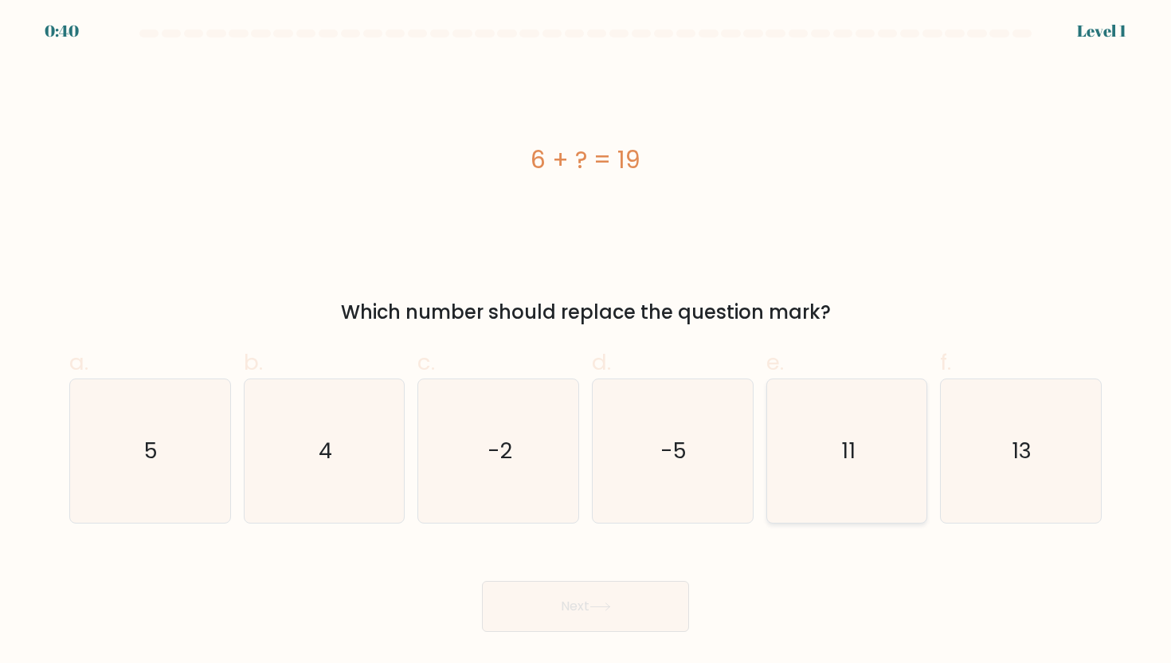
click at [837, 469] on icon "11" at bounding box center [846, 450] width 143 height 143
click at [586, 342] on input "e. 11" at bounding box center [586, 336] width 1 height 10
radio input "true"
click at [598, 610] on icon at bounding box center [601, 606] width 22 height 9
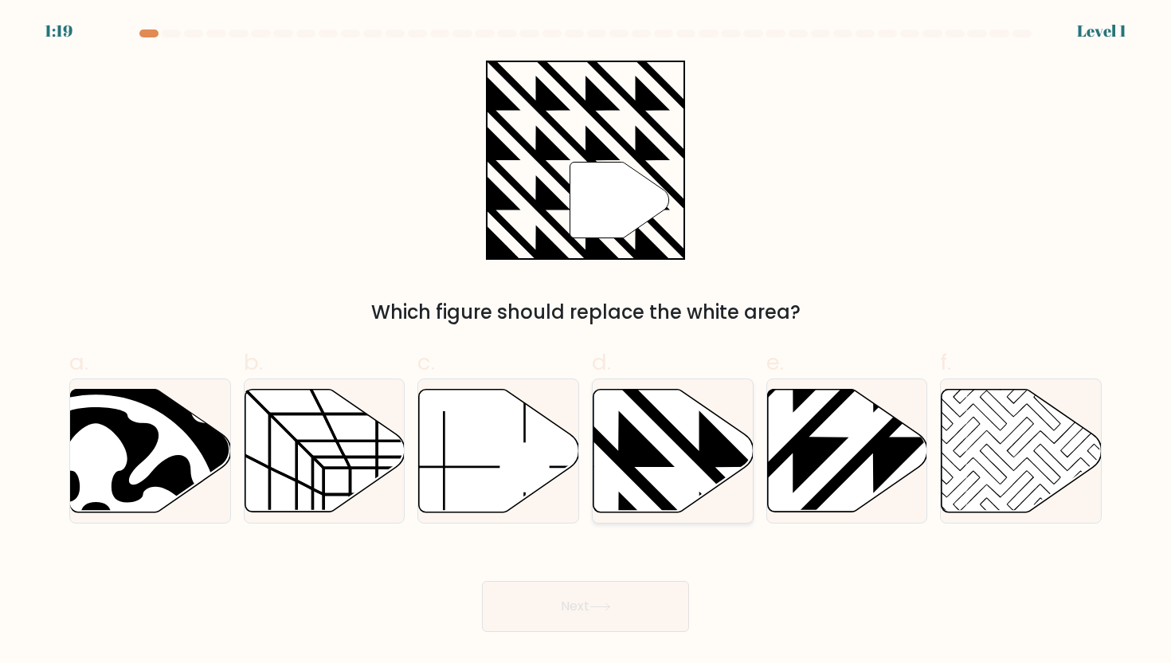
click at [638, 463] on icon at bounding box center [618, 386] width 323 height 323
click at [586, 342] on input "d." at bounding box center [586, 336] width 1 height 10
radio input "true"
click at [615, 599] on button "Next" at bounding box center [585, 606] width 207 height 51
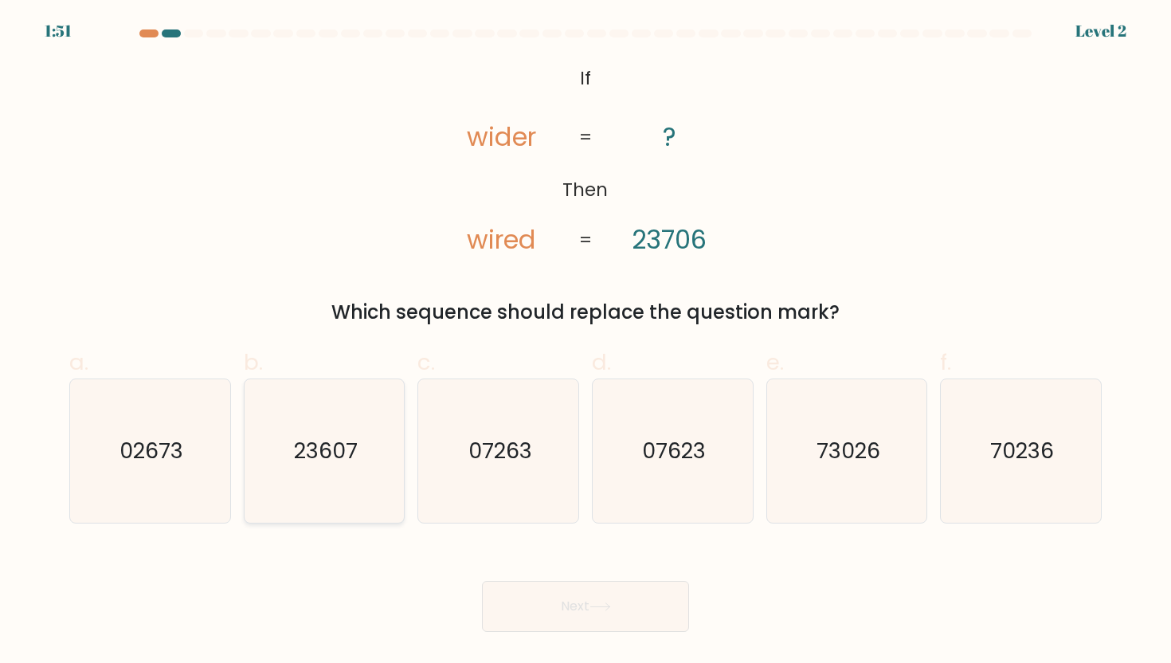
click at [363, 453] on icon "23607" at bounding box center [324, 450] width 143 height 143
click at [586, 342] on input "b. 23607" at bounding box center [586, 336] width 1 height 10
radio input "true"
click at [614, 601] on button "Next" at bounding box center [585, 606] width 207 height 51
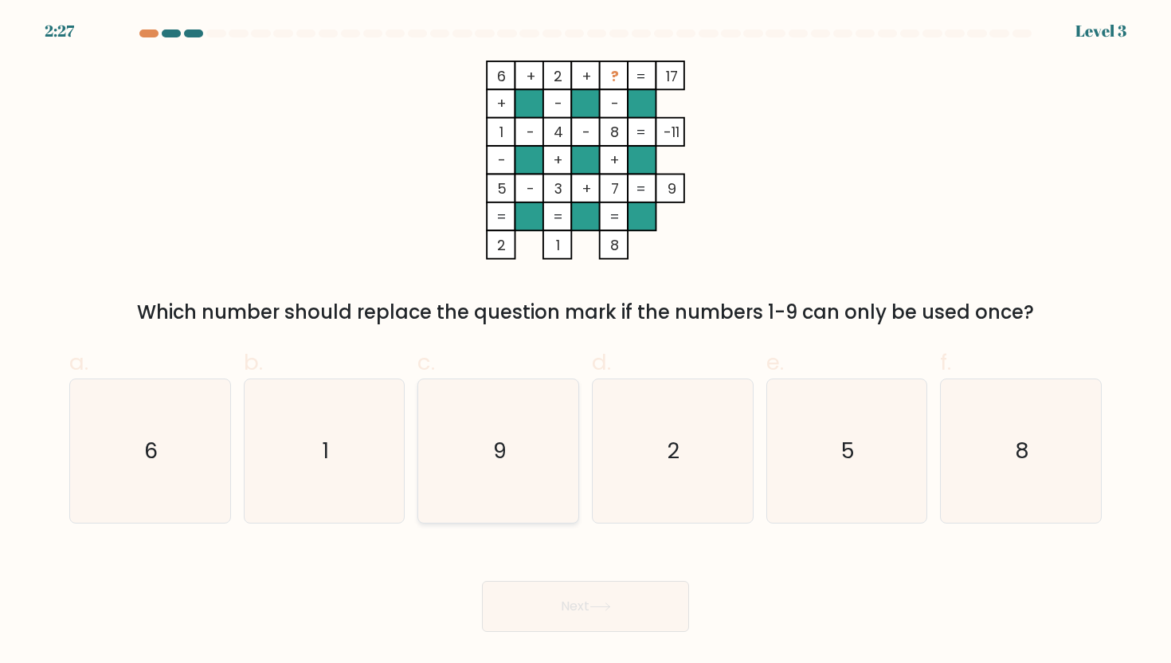
click at [520, 481] on icon "9" at bounding box center [498, 450] width 143 height 143
click at [586, 342] on input "c. 9" at bounding box center [586, 336] width 1 height 10
radio input "true"
click at [593, 604] on icon at bounding box center [601, 606] width 22 height 9
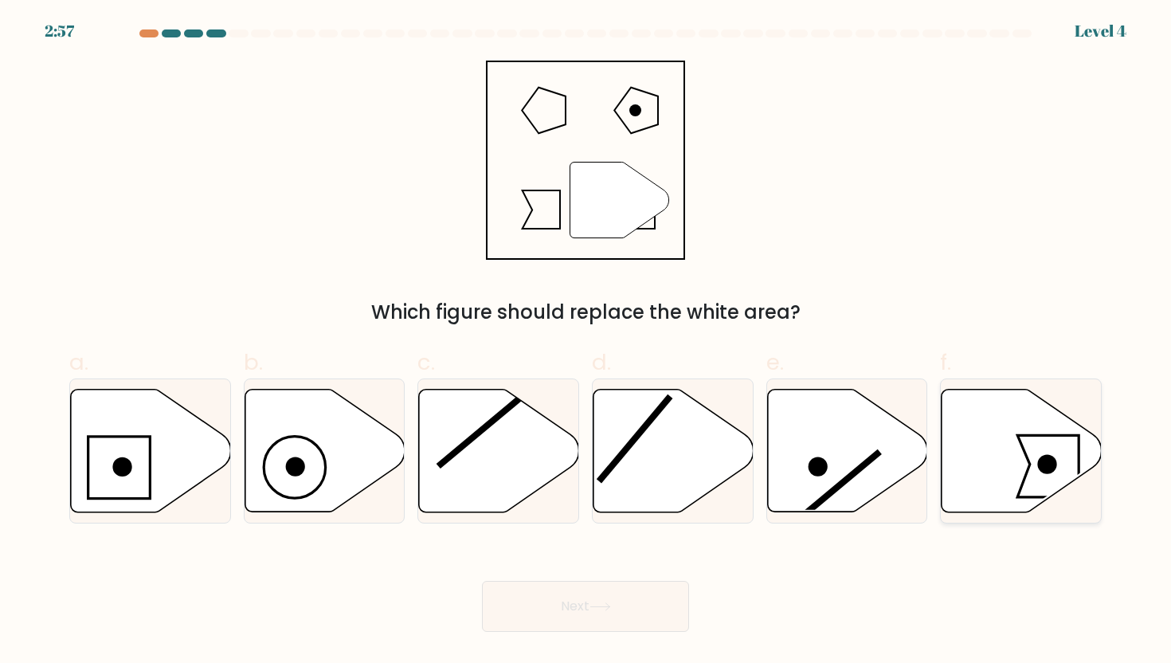
click at [1010, 467] on icon at bounding box center [1022, 450] width 160 height 123
click at [586, 342] on input "f." at bounding box center [586, 336] width 1 height 10
radio input "true"
click at [635, 599] on button "Next" at bounding box center [585, 606] width 207 height 51
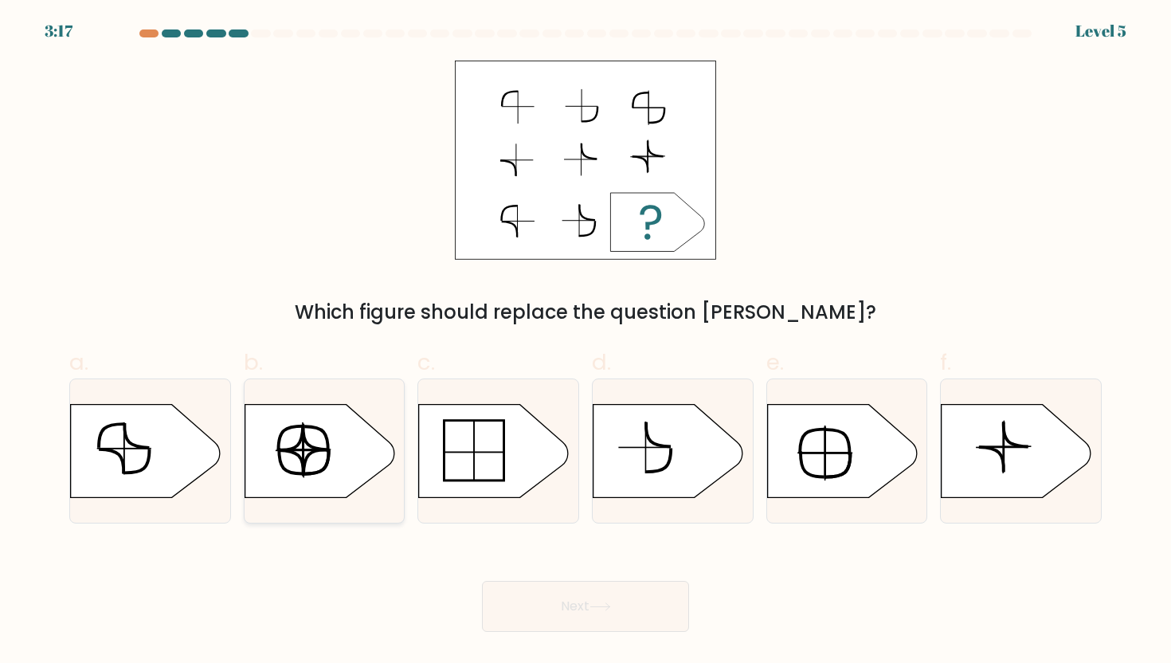
click at [296, 459] on icon at bounding box center [320, 450] width 150 height 93
click at [586, 342] on input "b." at bounding box center [586, 336] width 1 height 10
radio input "true"
click at [595, 618] on button "Next" at bounding box center [585, 606] width 207 height 51
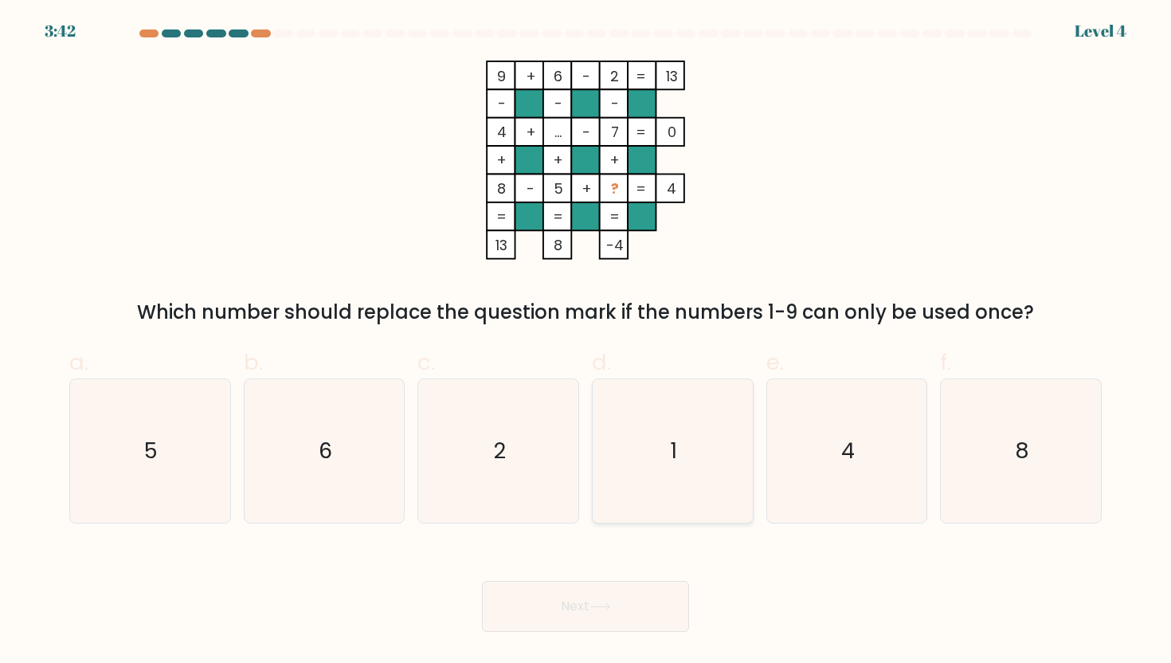
click at [647, 480] on icon "1" at bounding box center [672, 450] width 143 height 143
click at [586, 342] on input "d. 1" at bounding box center [586, 336] width 1 height 10
radio input "true"
click at [582, 606] on button "Next" at bounding box center [585, 606] width 207 height 51
